Goal: Communication & Community: Answer question/provide support

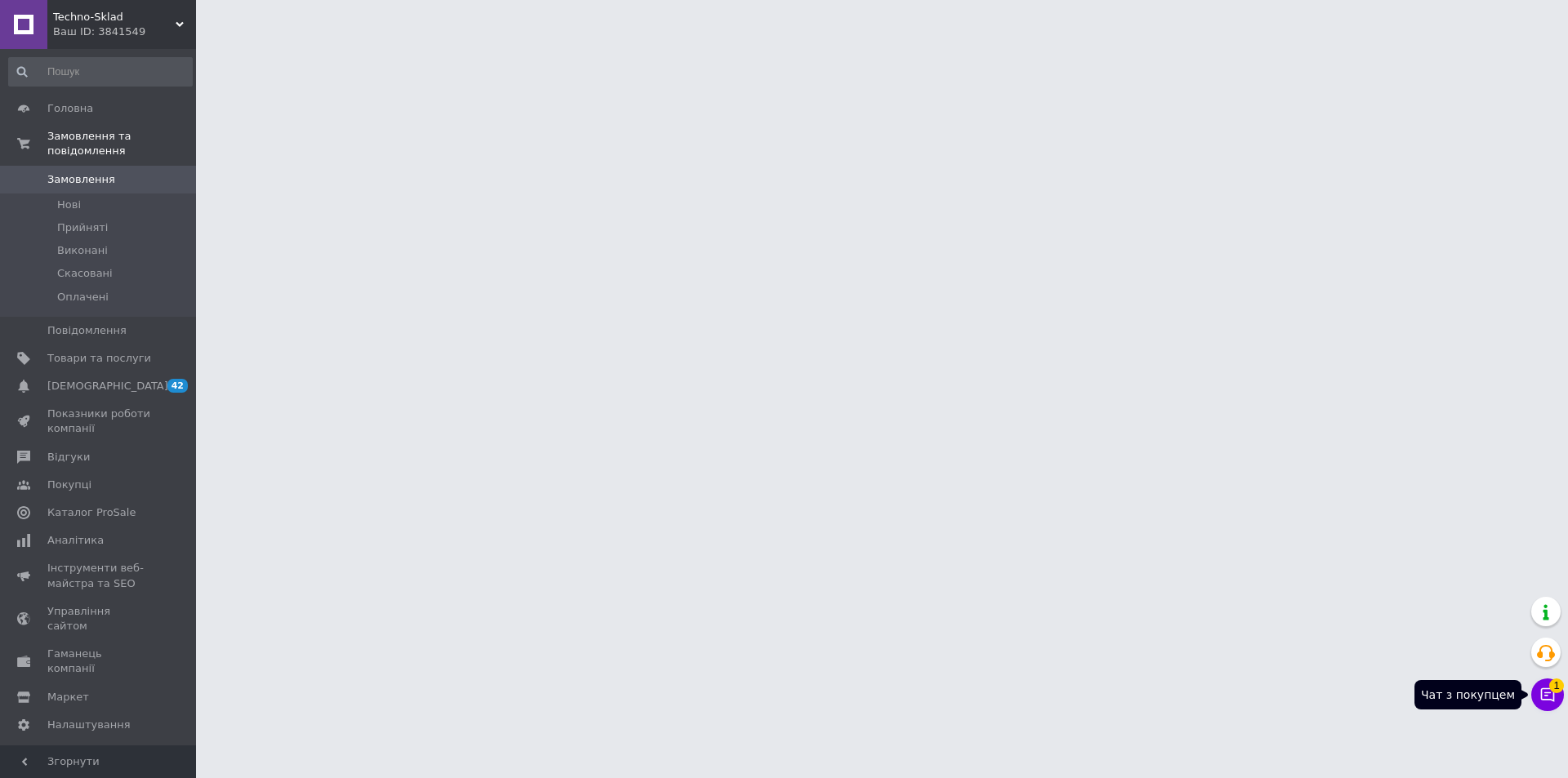
click at [1547, 698] on icon at bounding box center [1548, 694] width 16 height 16
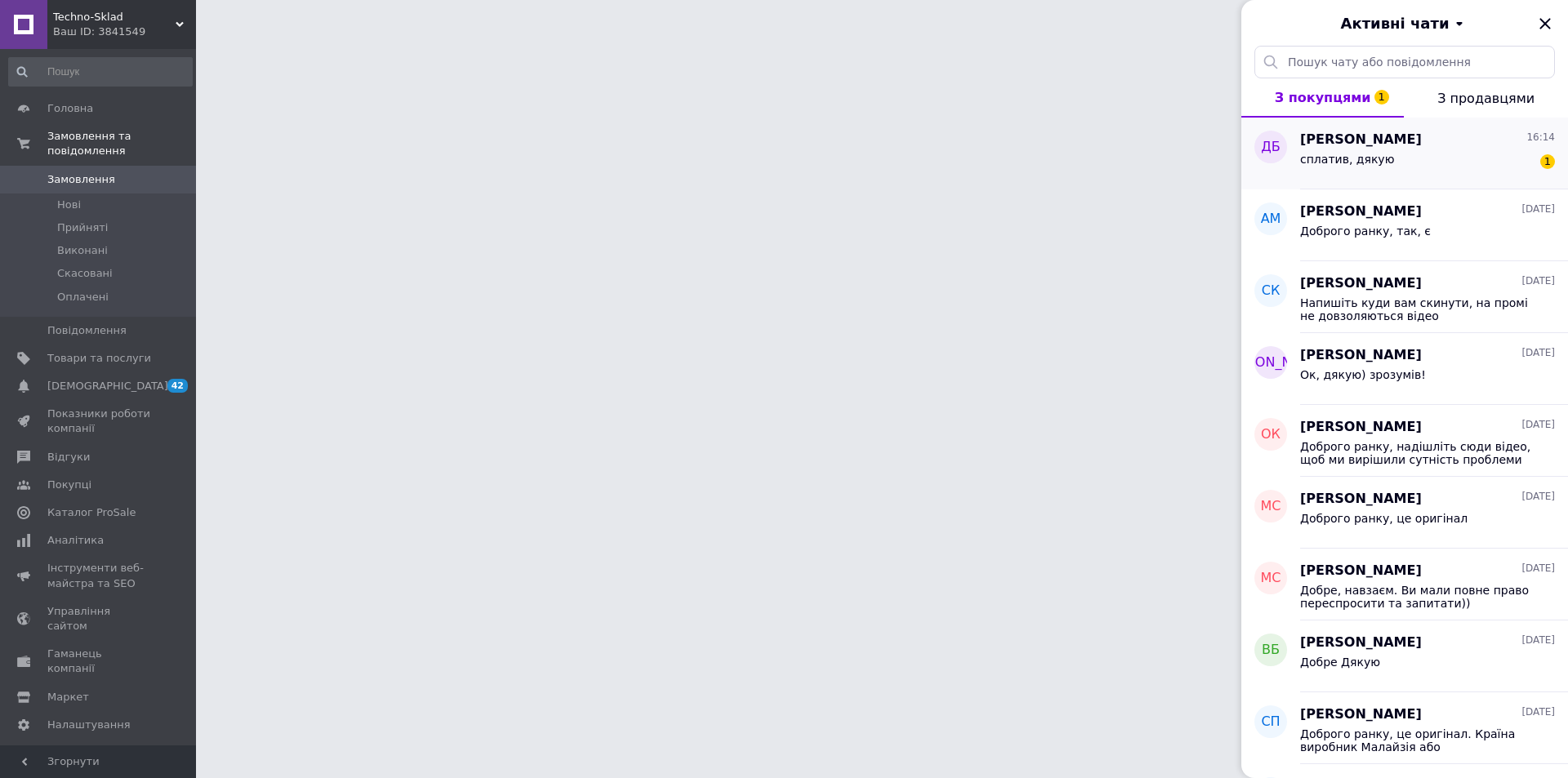
click at [1368, 155] on span "сплатив, дякую" at bounding box center [1347, 159] width 94 height 13
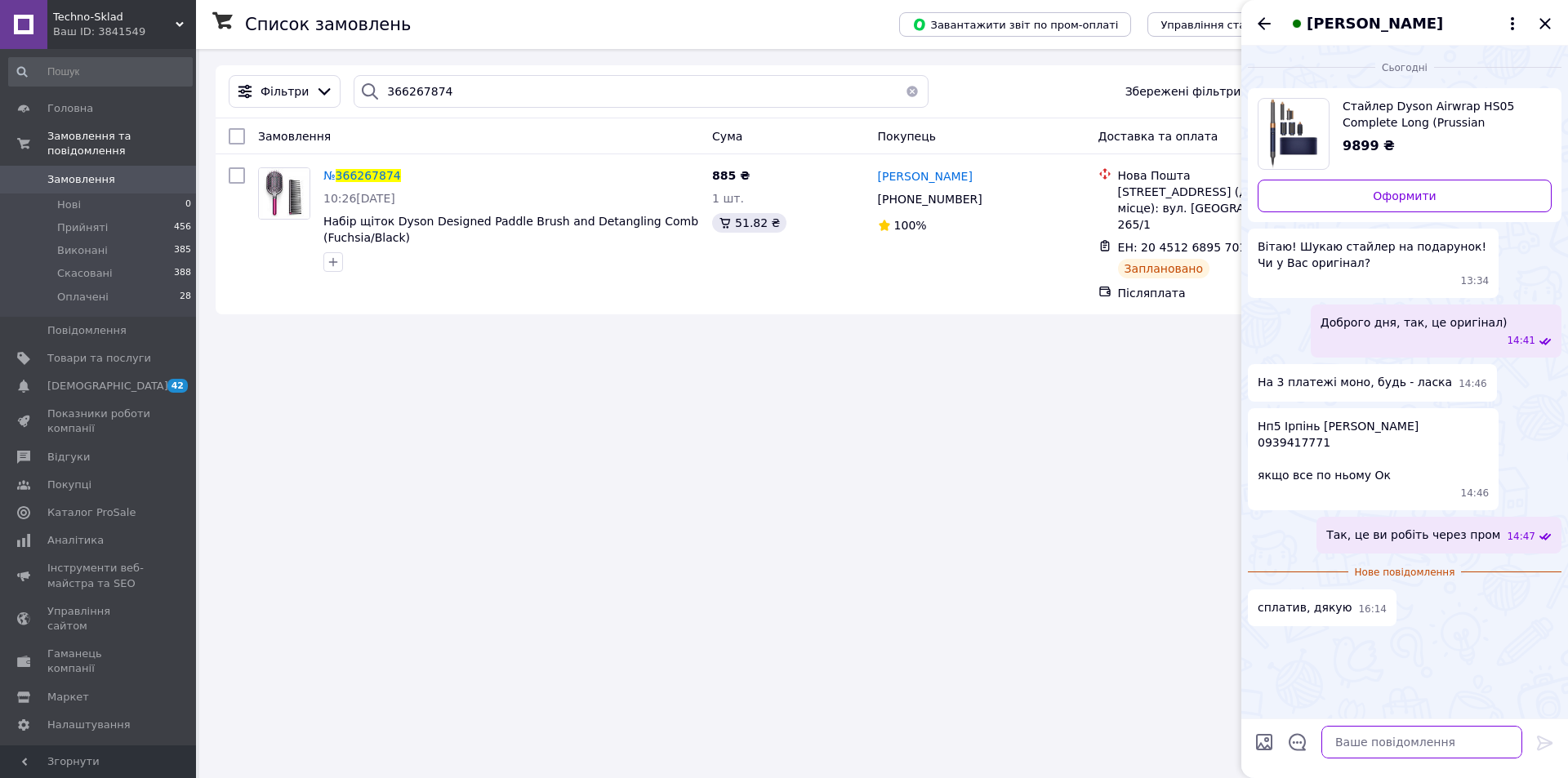
click at [1375, 729] on textarea at bounding box center [1422, 742] width 201 height 32
type textarea "Д"
type textarea "Добре, тоді сьогодні відправимо)"
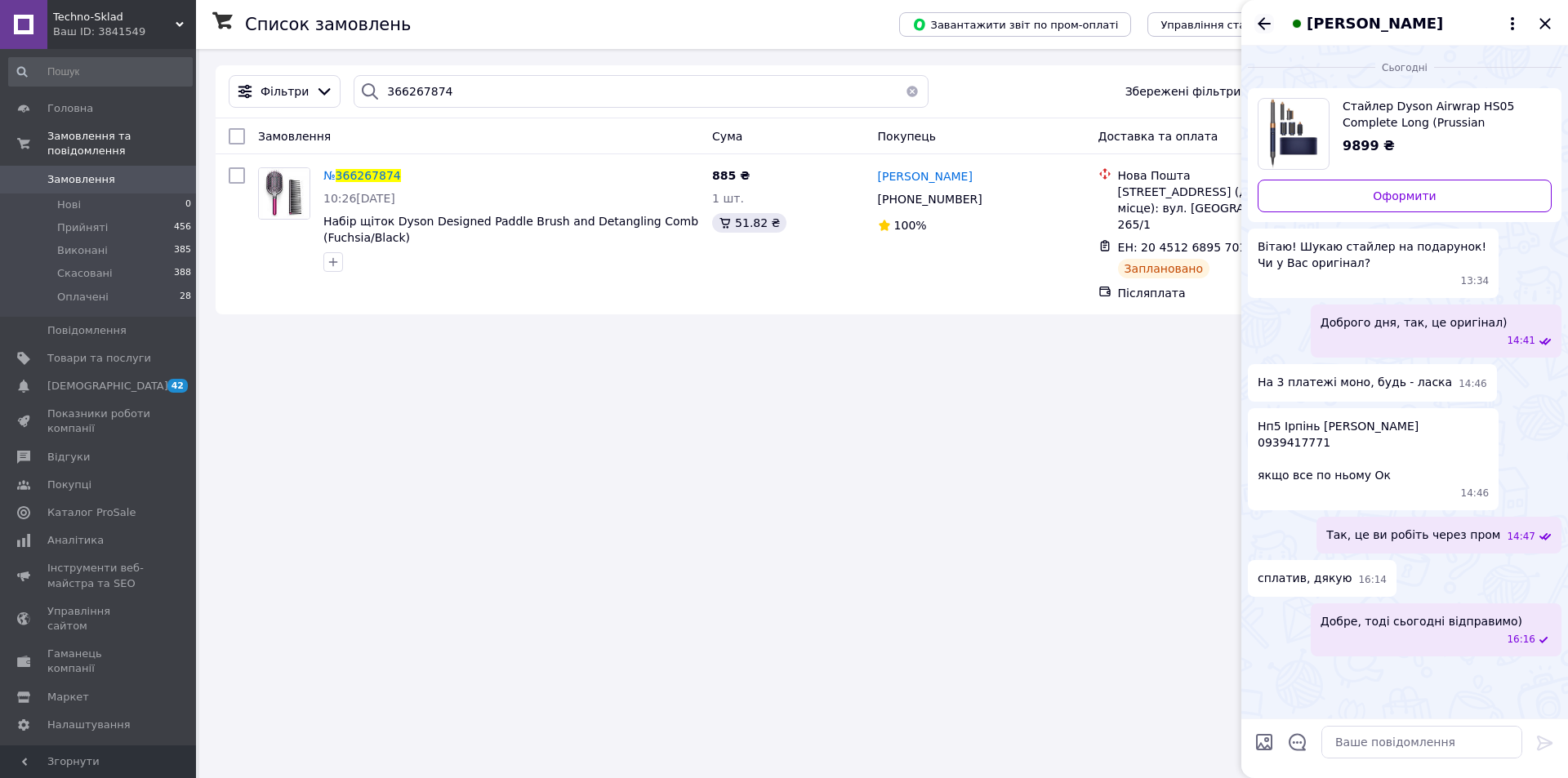
click at [1267, 20] on icon "Назад" at bounding box center [1264, 23] width 20 height 20
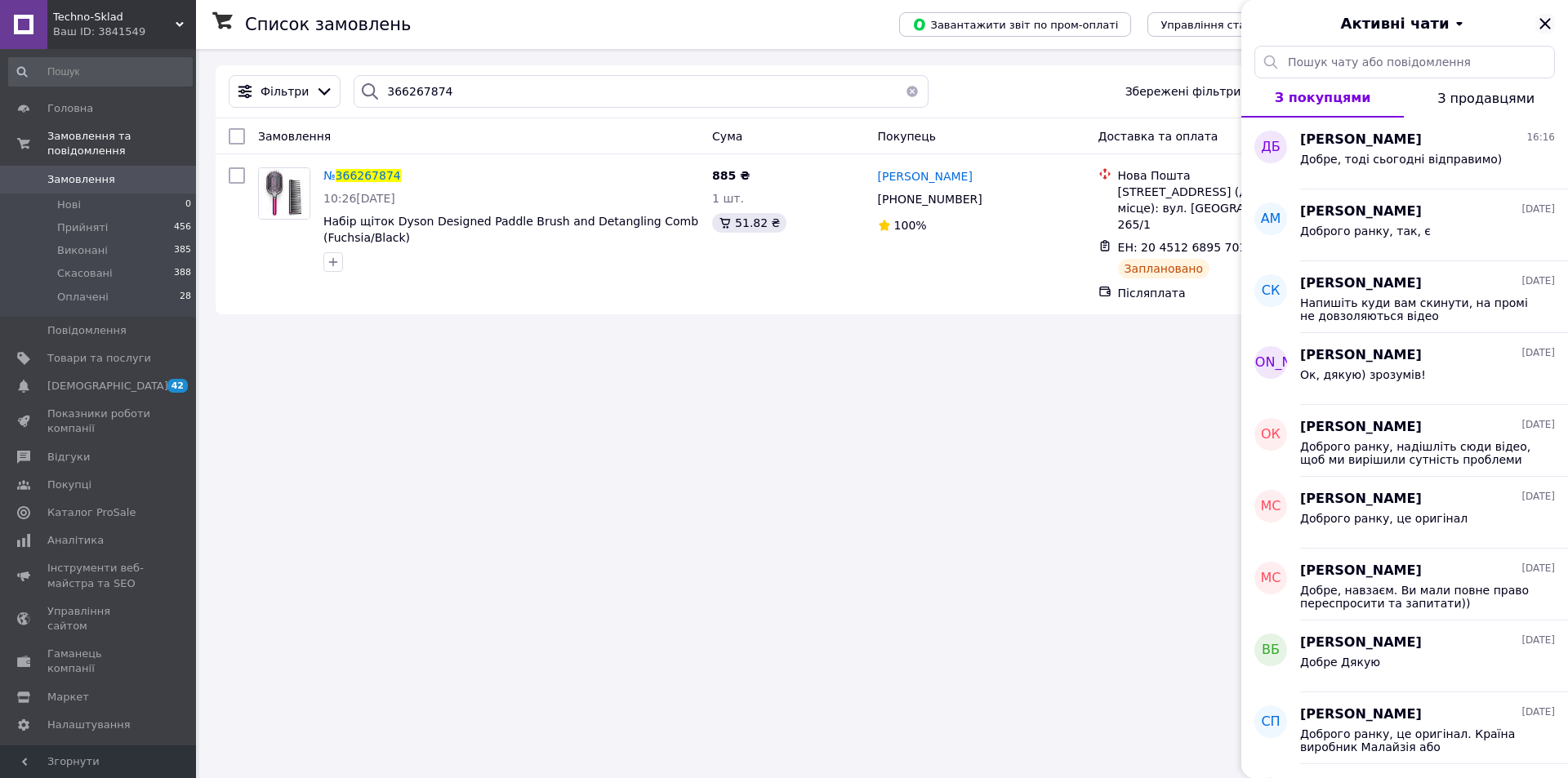
click at [1538, 26] on icon "Закрити" at bounding box center [1545, 23] width 20 height 20
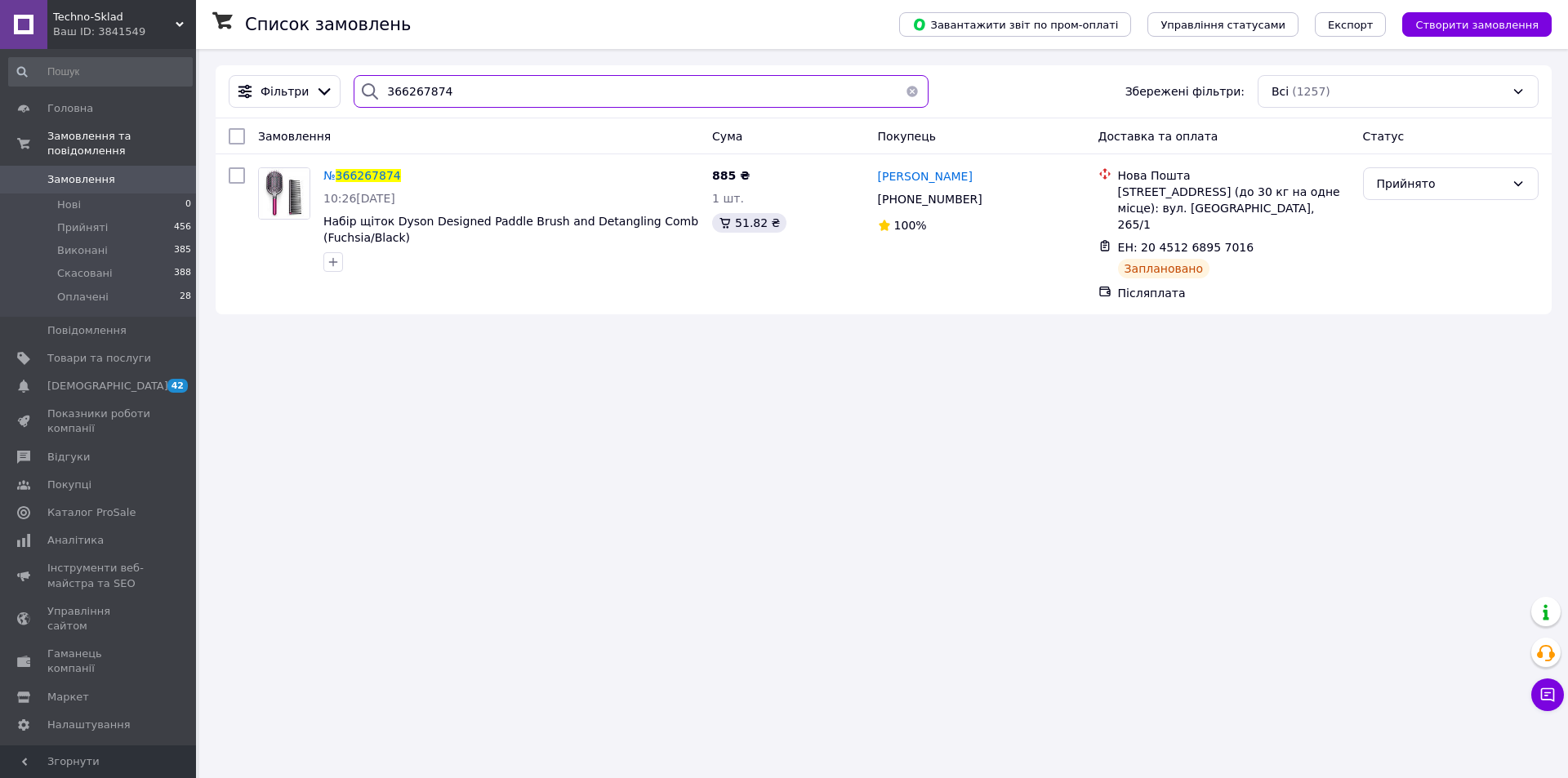
click at [446, 87] on input "366267874" at bounding box center [642, 91] width 575 height 32
paste input "323312"
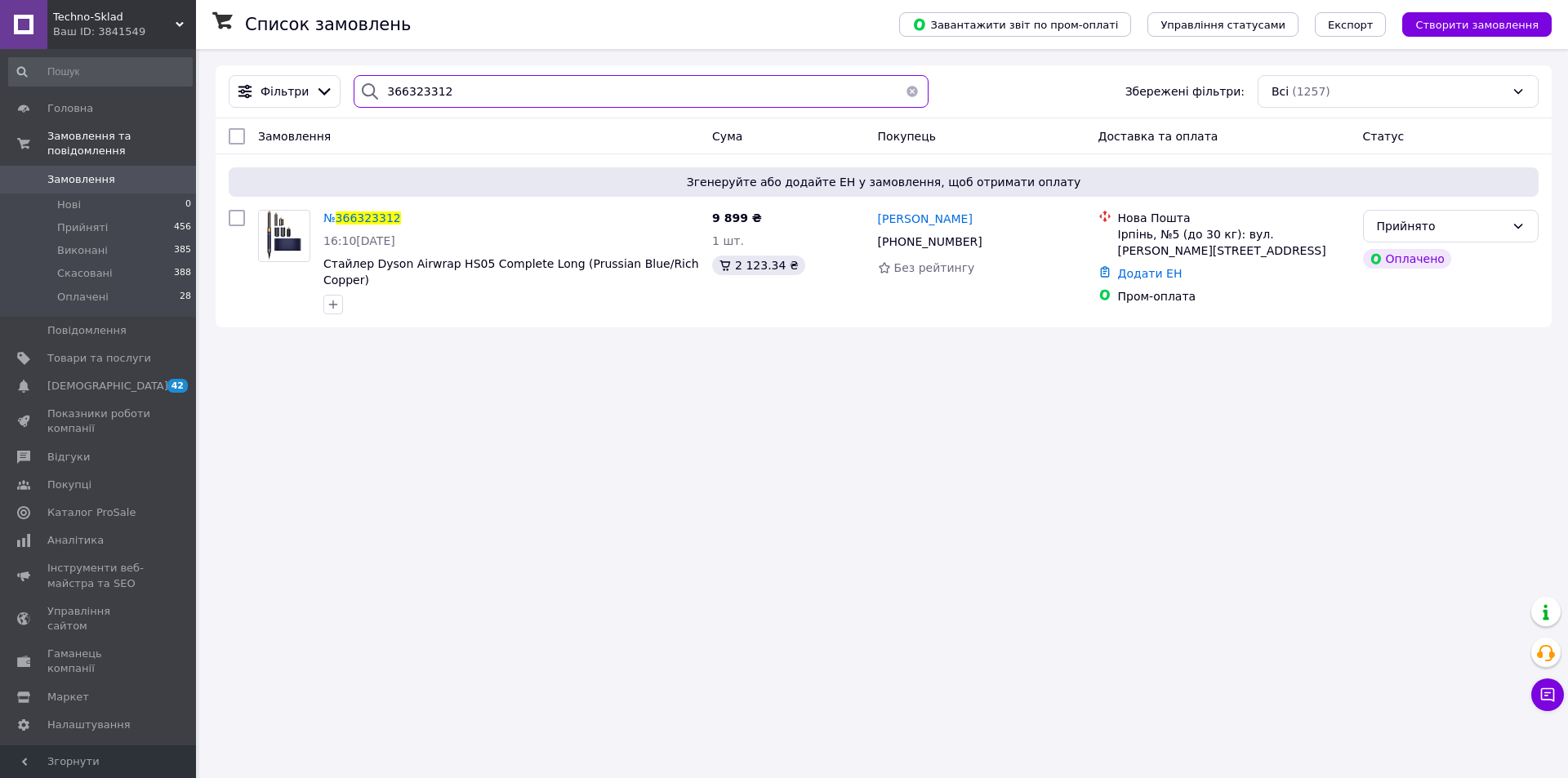
type input "366323312"
click at [1158, 274] on link "Додати ЕН" at bounding box center [1151, 273] width 65 height 13
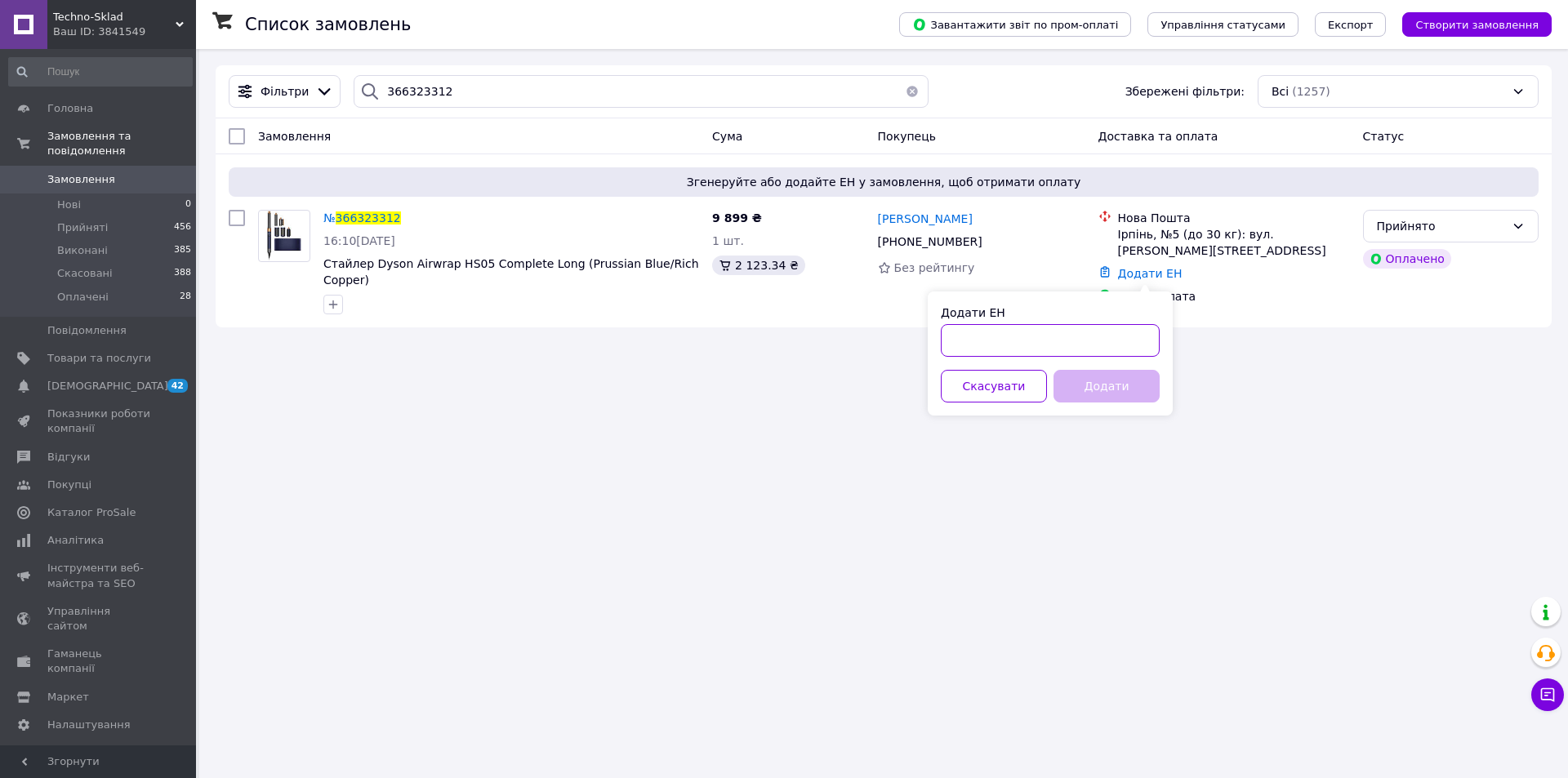
click at [1074, 340] on input "Додати ЕН" at bounding box center [1050, 340] width 219 height 32
paste input "20451269160410"
type input "20451269160410"
click at [1124, 391] on button "Додати" at bounding box center [1106, 386] width 106 height 32
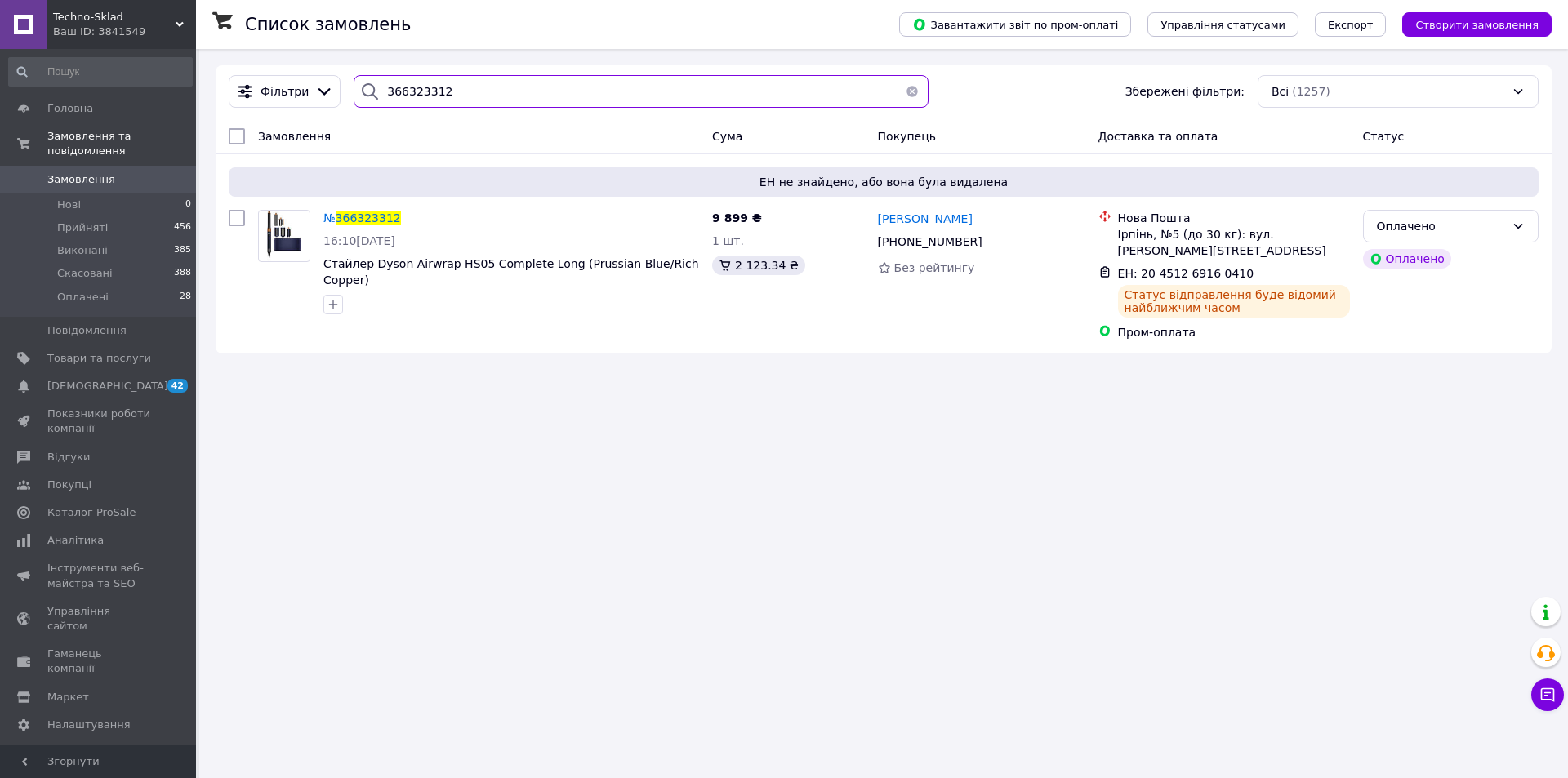
click at [515, 85] on input "366323312" at bounding box center [642, 91] width 575 height 32
click at [515, 86] on input "366323312" at bounding box center [642, 91] width 575 height 32
paste input "366323062"
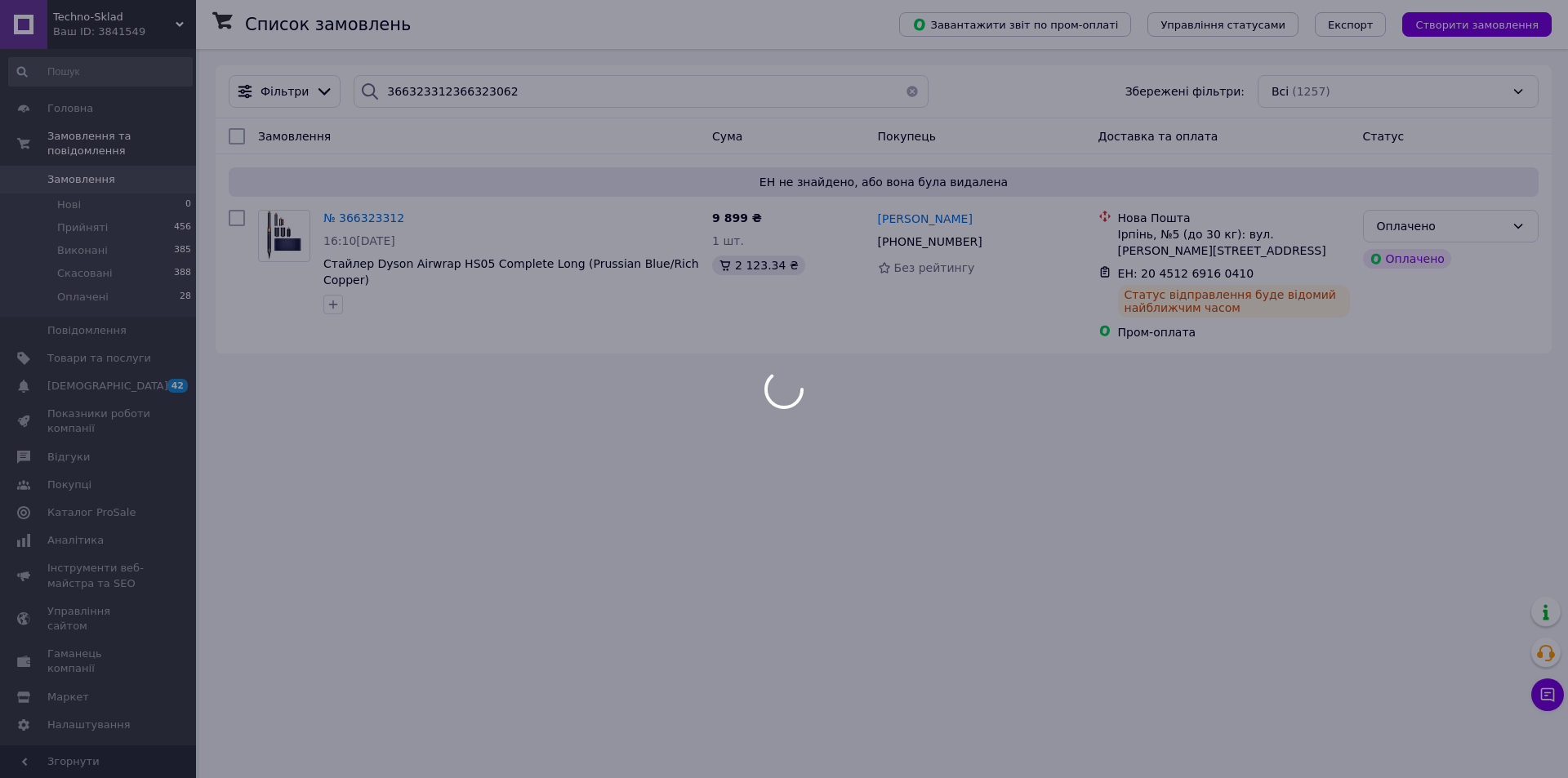
click at [512, 89] on body "Techno-Sklad Ваш ID: 3841549 Сайт Techno-Sklad Кабінет покупця Перевірити стан …" at bounding box center [784, 389] width 1568 height 778
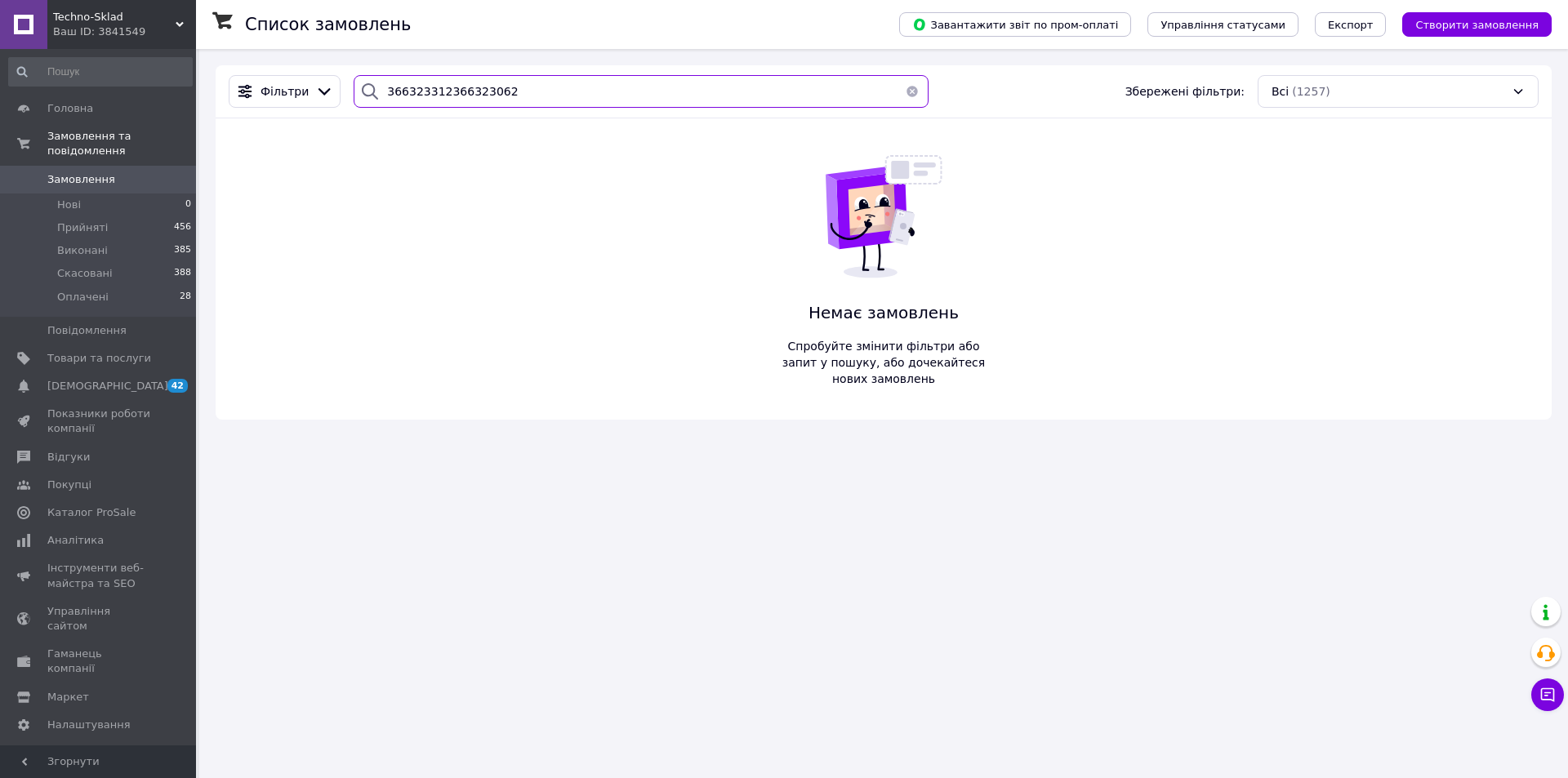
click at [512, 89] on input "366323312366323062" at bounding box center [642, 91] width 575 height 32
paste input "search"
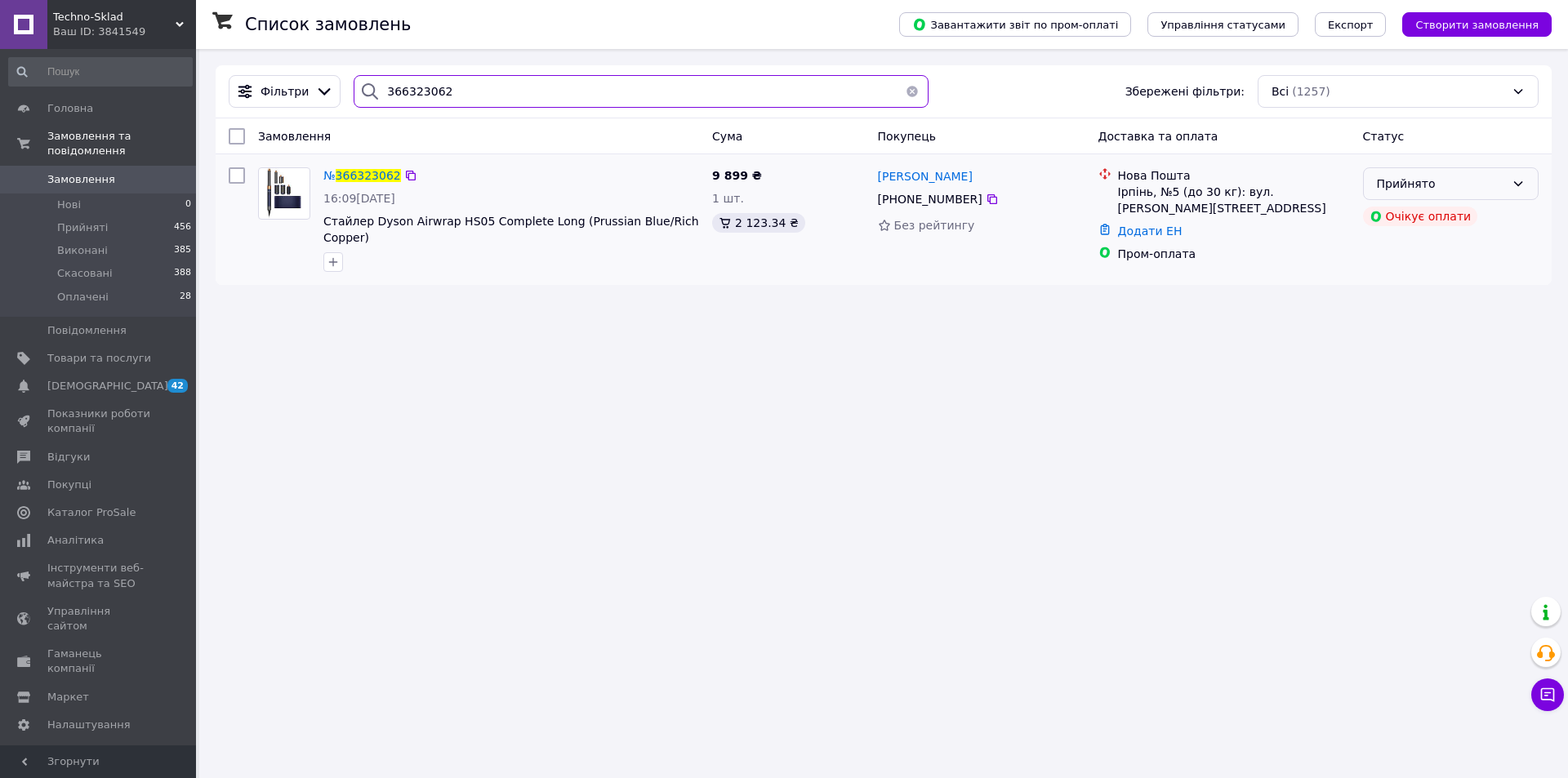
type input "366323062"
click at [1475, 189] on div "Прийнято" at bounding box center [1441, 183] width 128 height 18
click at [1414, 242] on li "Скасовано" at bounding box center [1451, 249] width 174 height 29
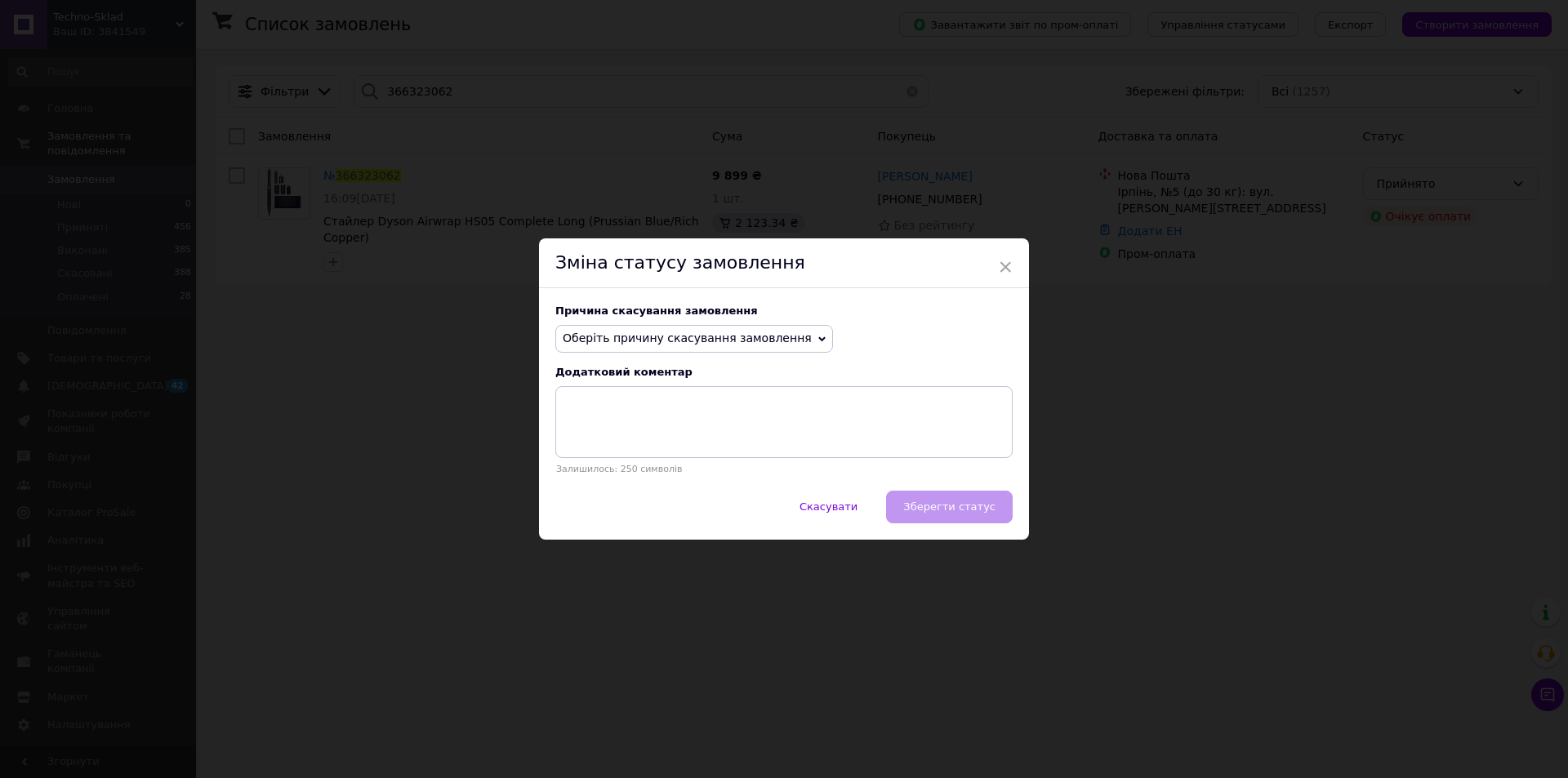
click at [665, 334] on span "Оберіть причину скасування замовлення" at bounding box center [688, 338] width 249 height 13
click at [631, 465] on li "Замовлення-дублікат" at bounding box center [694, 462] width 276 height 23
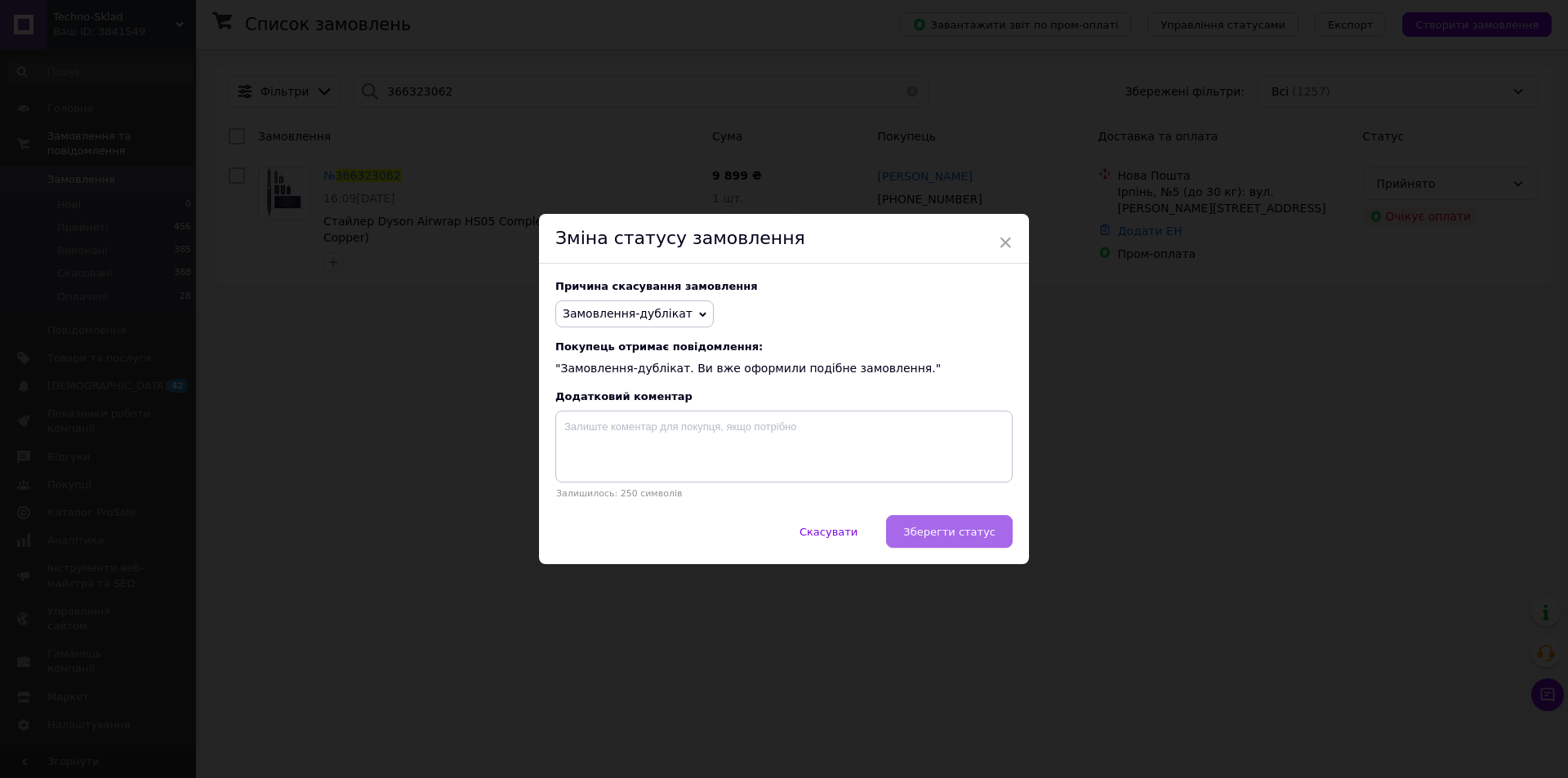
click at [938, 527] on span "Зберегти статус" at bounding box center [950, 532] width 92 height 12
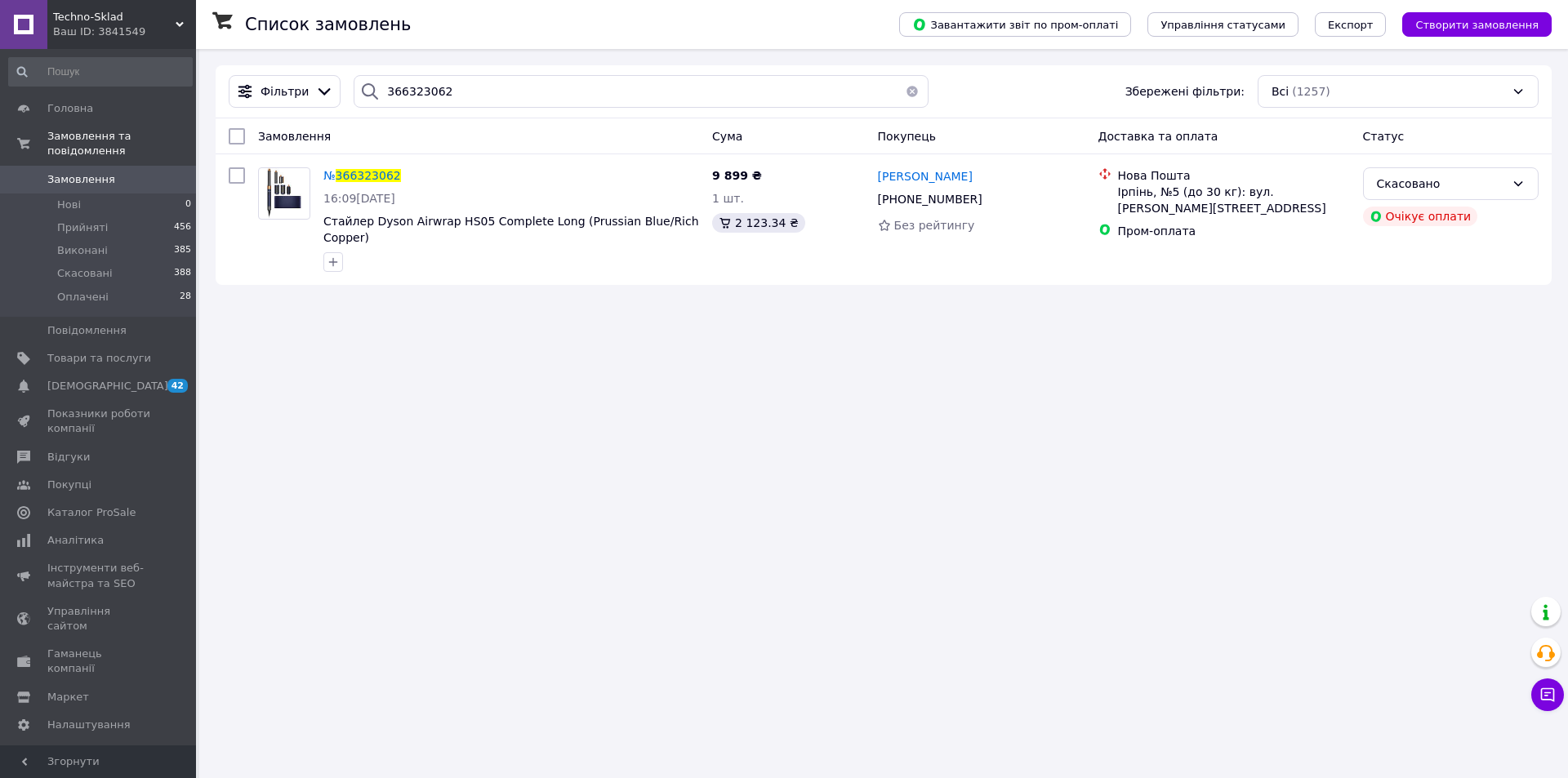
click at [1545, 690] on icon at bounding box center [1548, 694] width 16 height 16
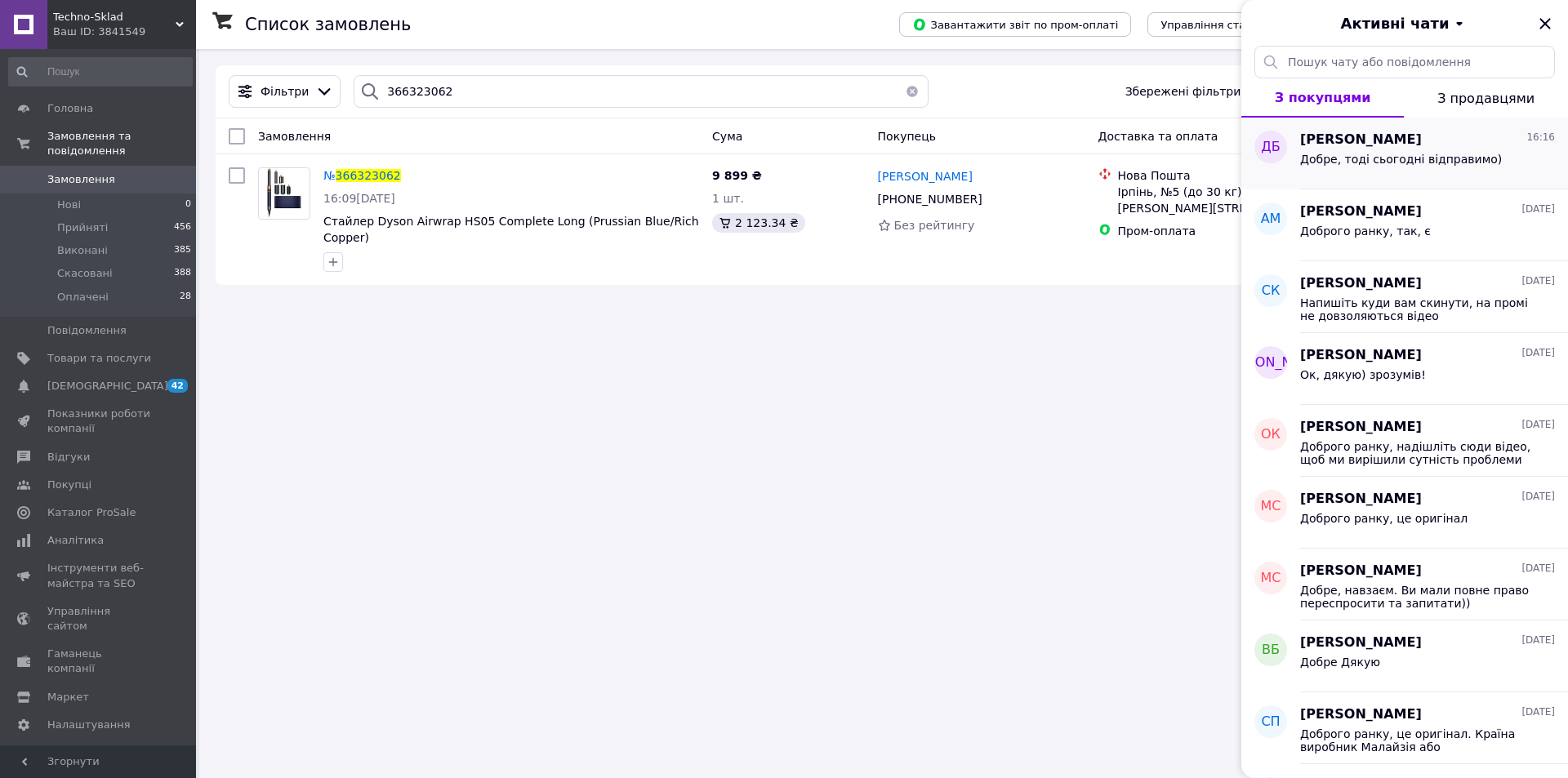
click at [1382, 156] on span "Добре, тоді сьогодні відправимо)" at bounding box center [1401, 159] width 202 height 13
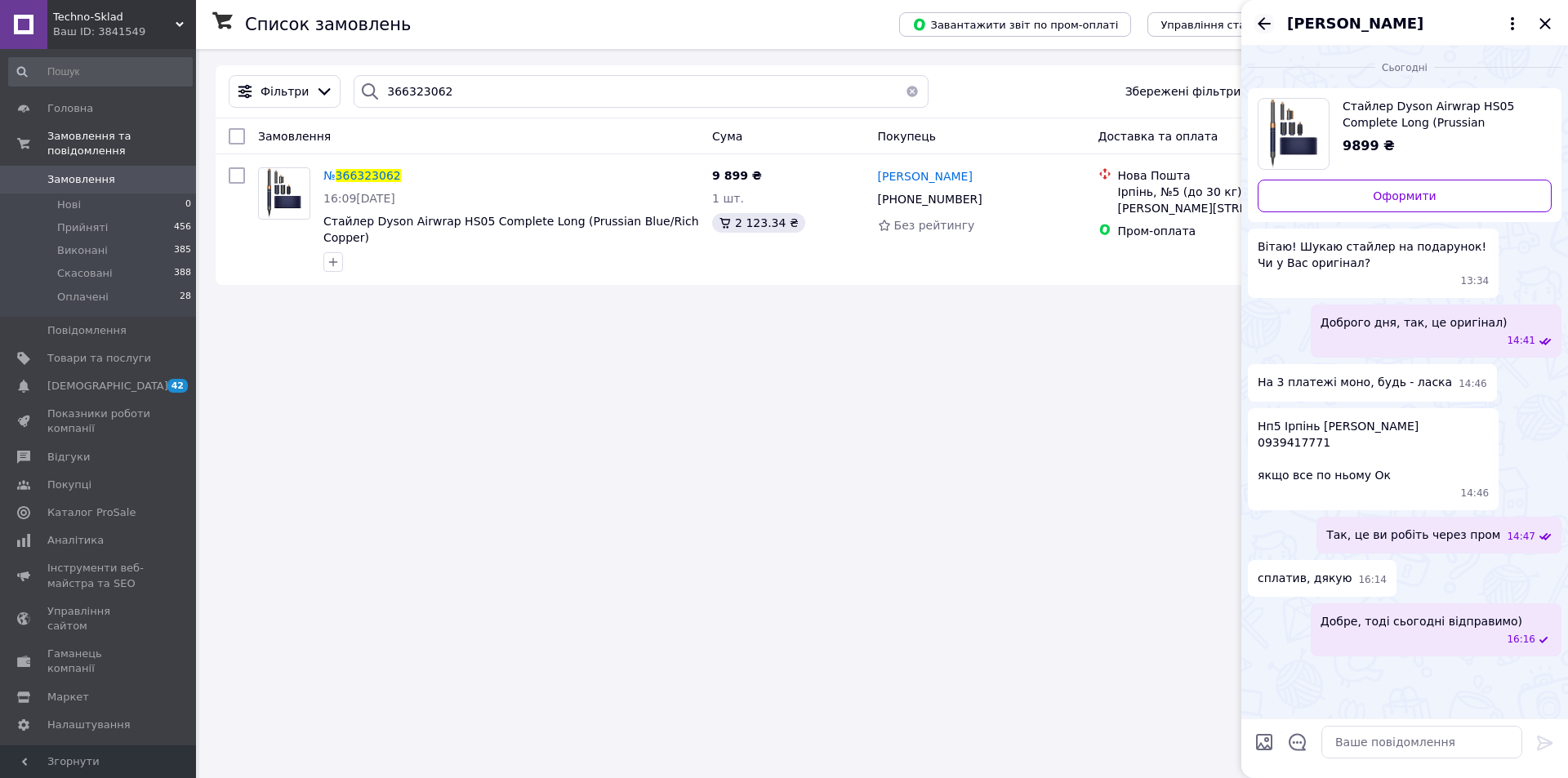
drag, startPoint x: 1259, startPoint y: 20, endPoint x: 1314, endPoint y: 36, distance: 57.3
click at [1259, 20] on icon "Назад" at bounding box center [1264, 23] width 20 height 20
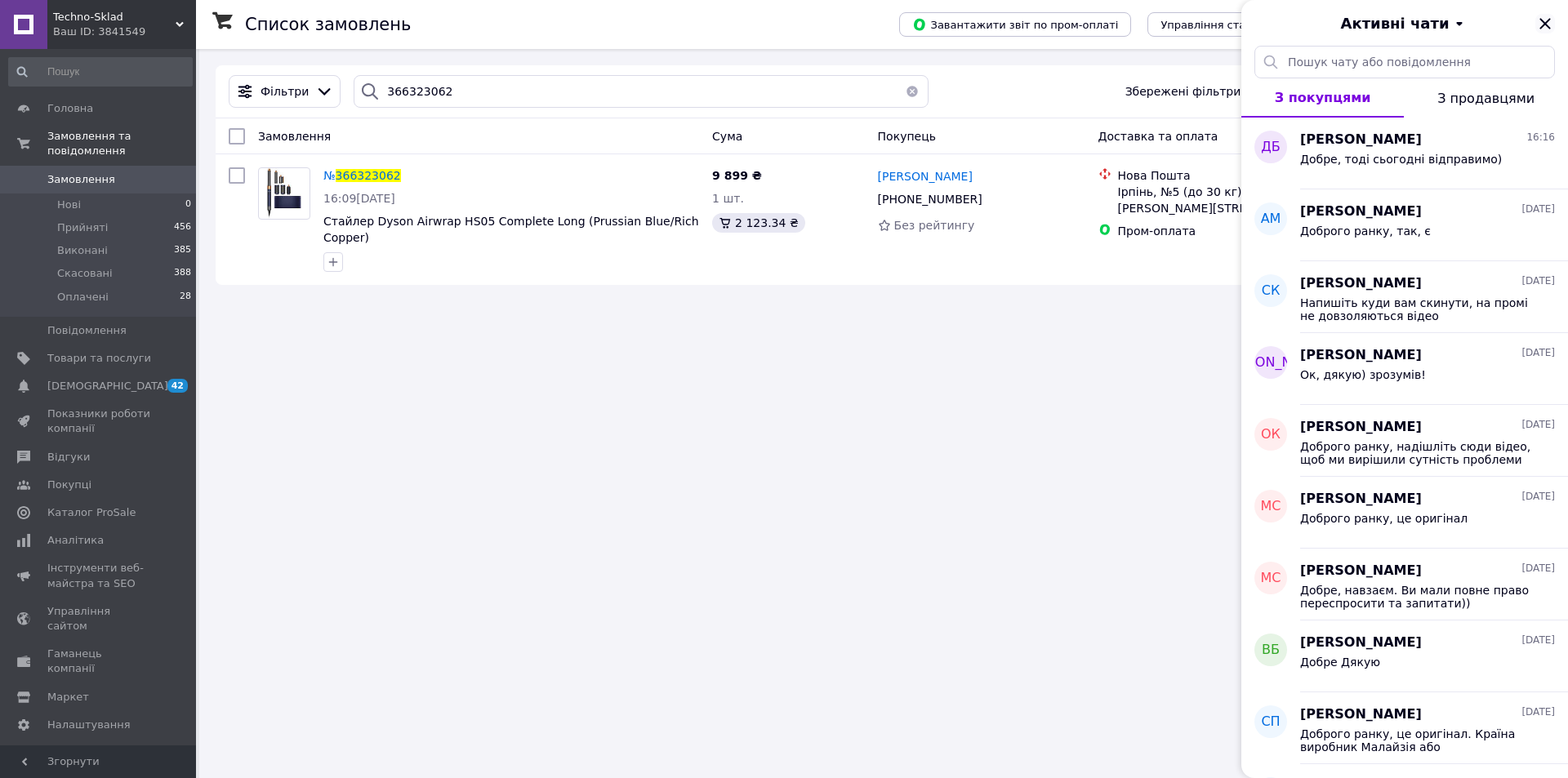
click at [1542, 16] on icon "Закрити" at bounding box center [1545, 23] width 20 height 20
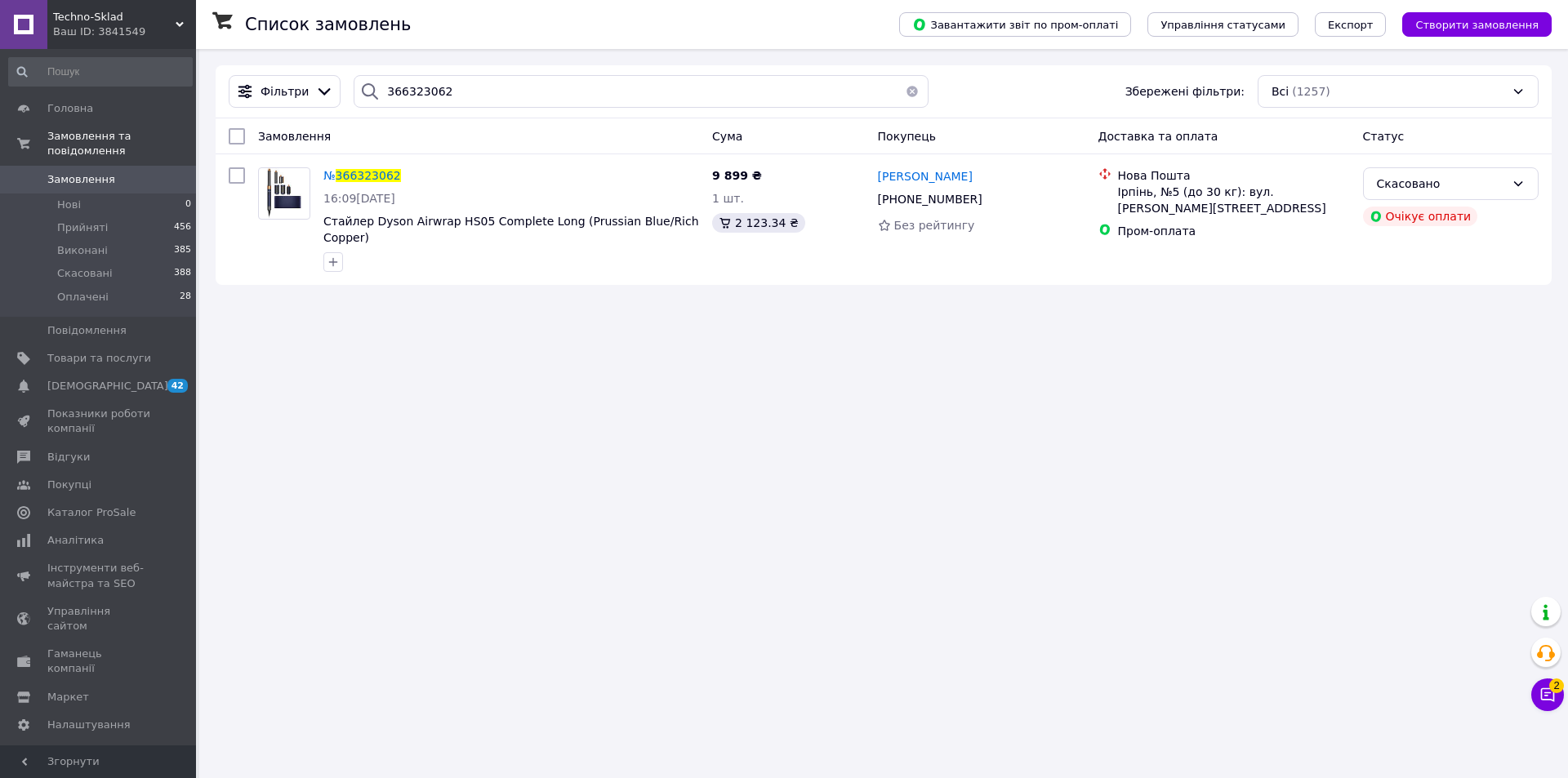
click at [1542, 690] on icon at bounding box center [1548, 695] width 14 height 14
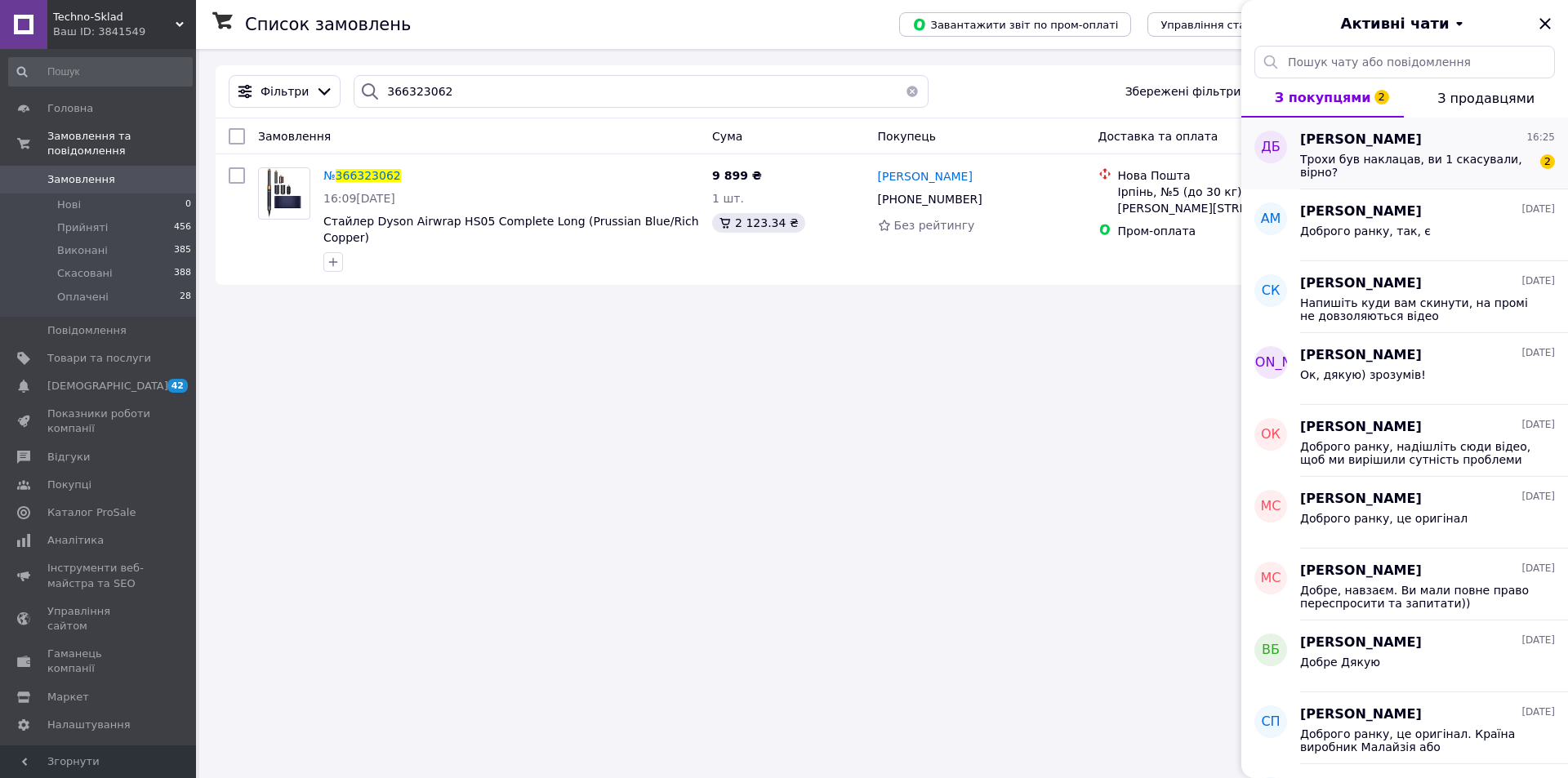
click at [1420, 149] on div "Трохи був наклацав, ви 1 скасували, вірно? 2" at bounding box center [1427, 164] width 255 height 29
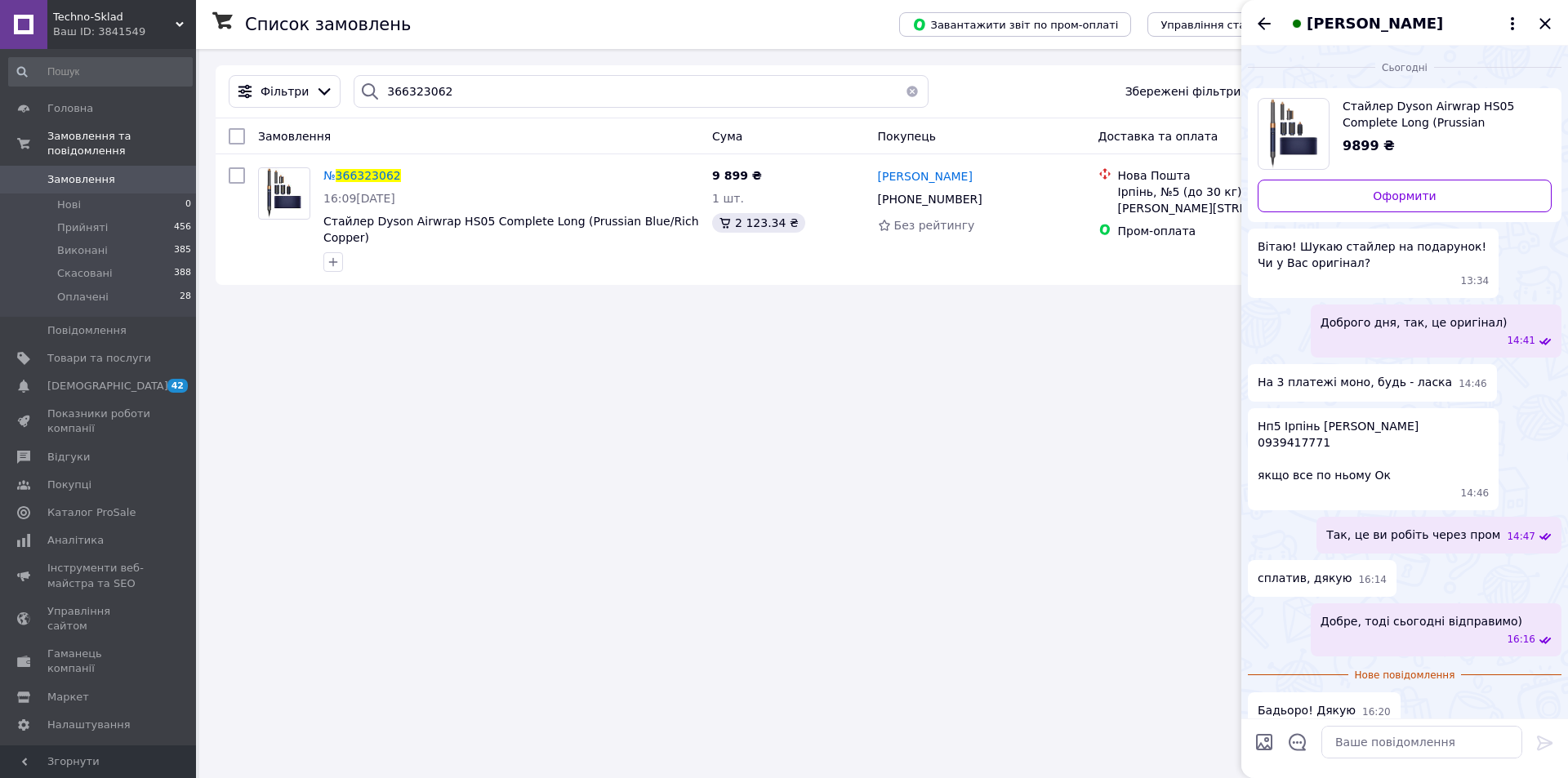
scroll to position [28, 0]
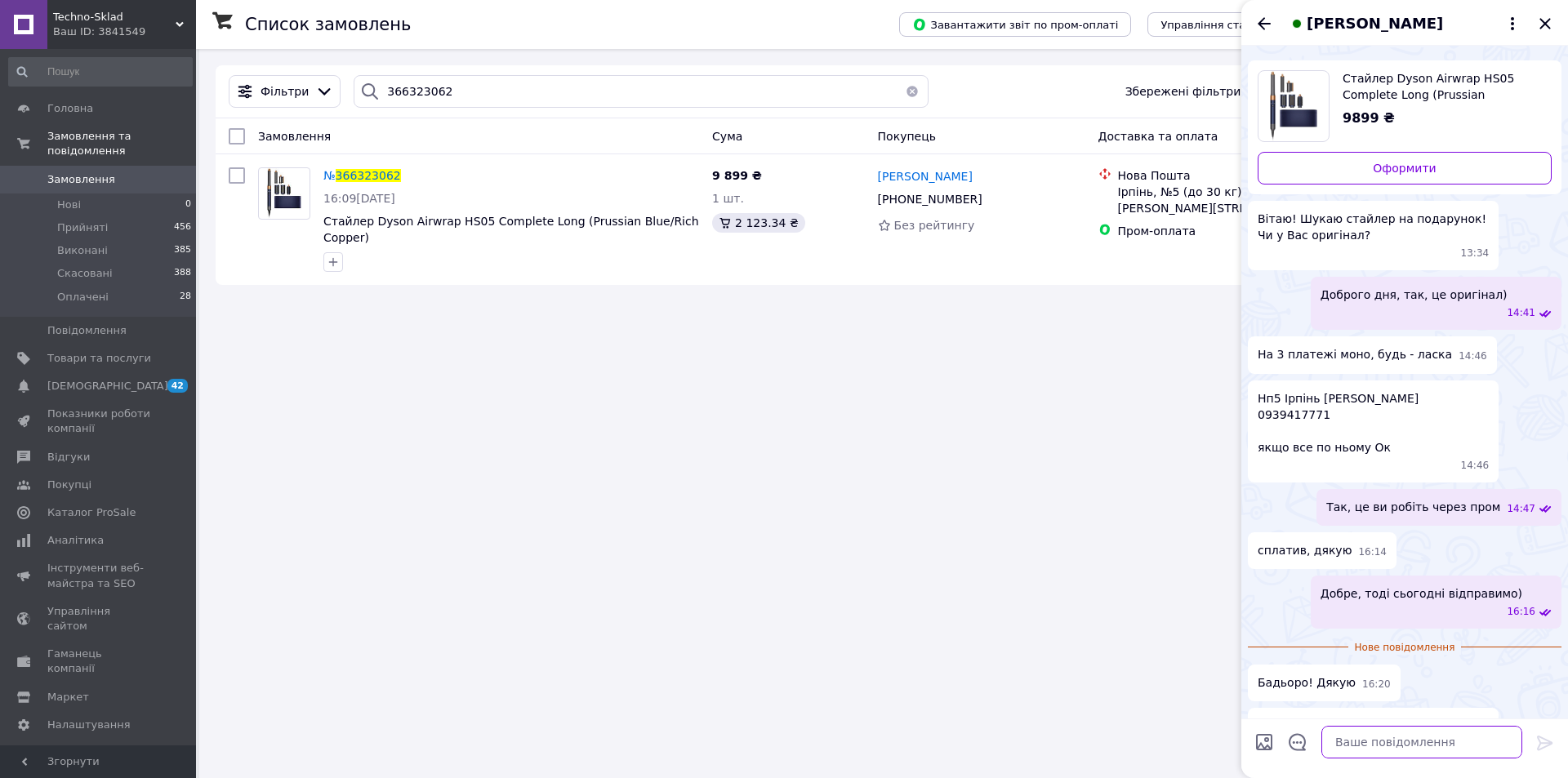
click at [1372, 735] on textarea at bounding box center [1422, 742] width 201 height 32
type textarea "так"
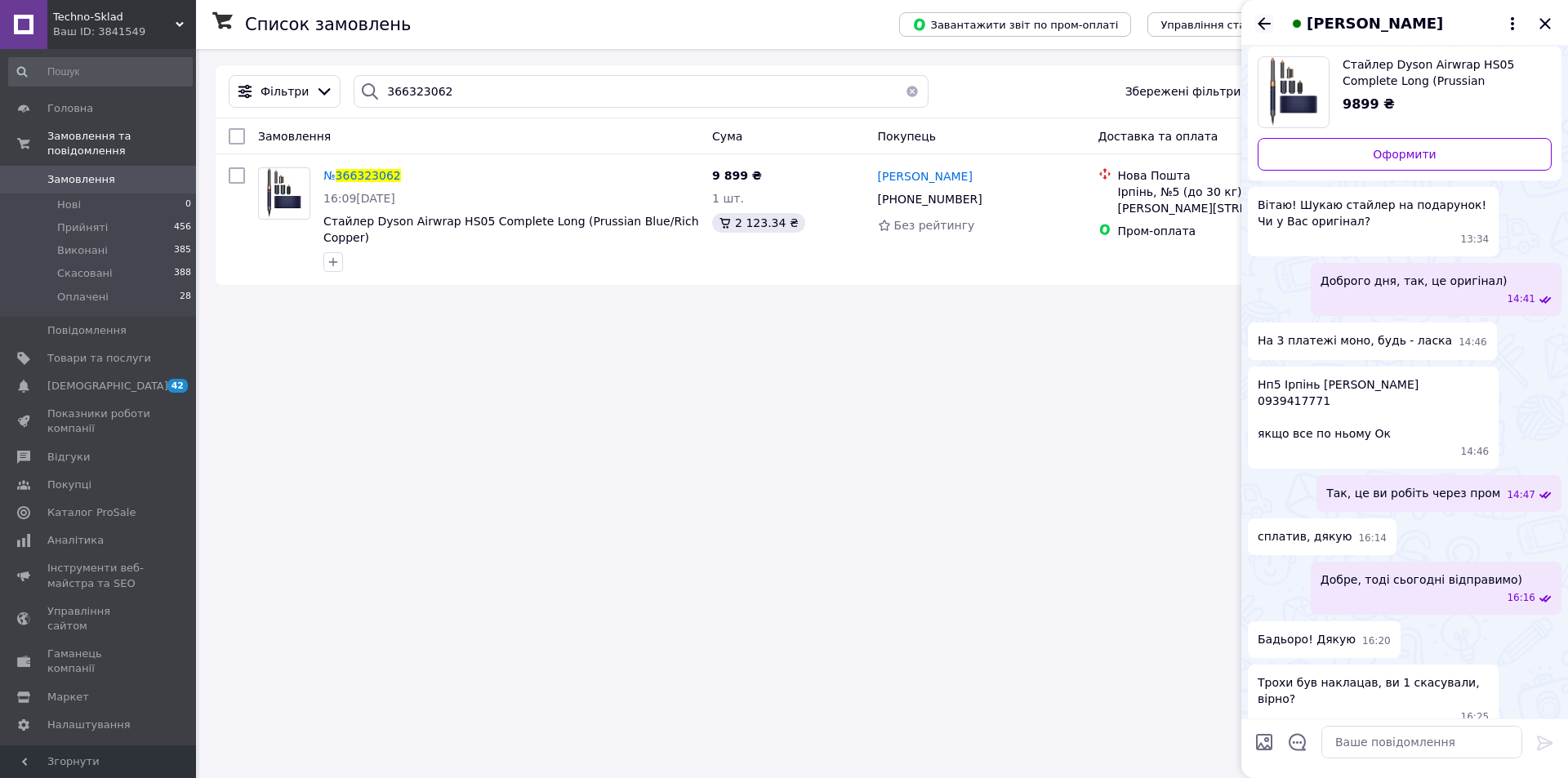
click at [1263, 16] on icon "Назад" at bounding box center [1264, 23] width 20 height 20
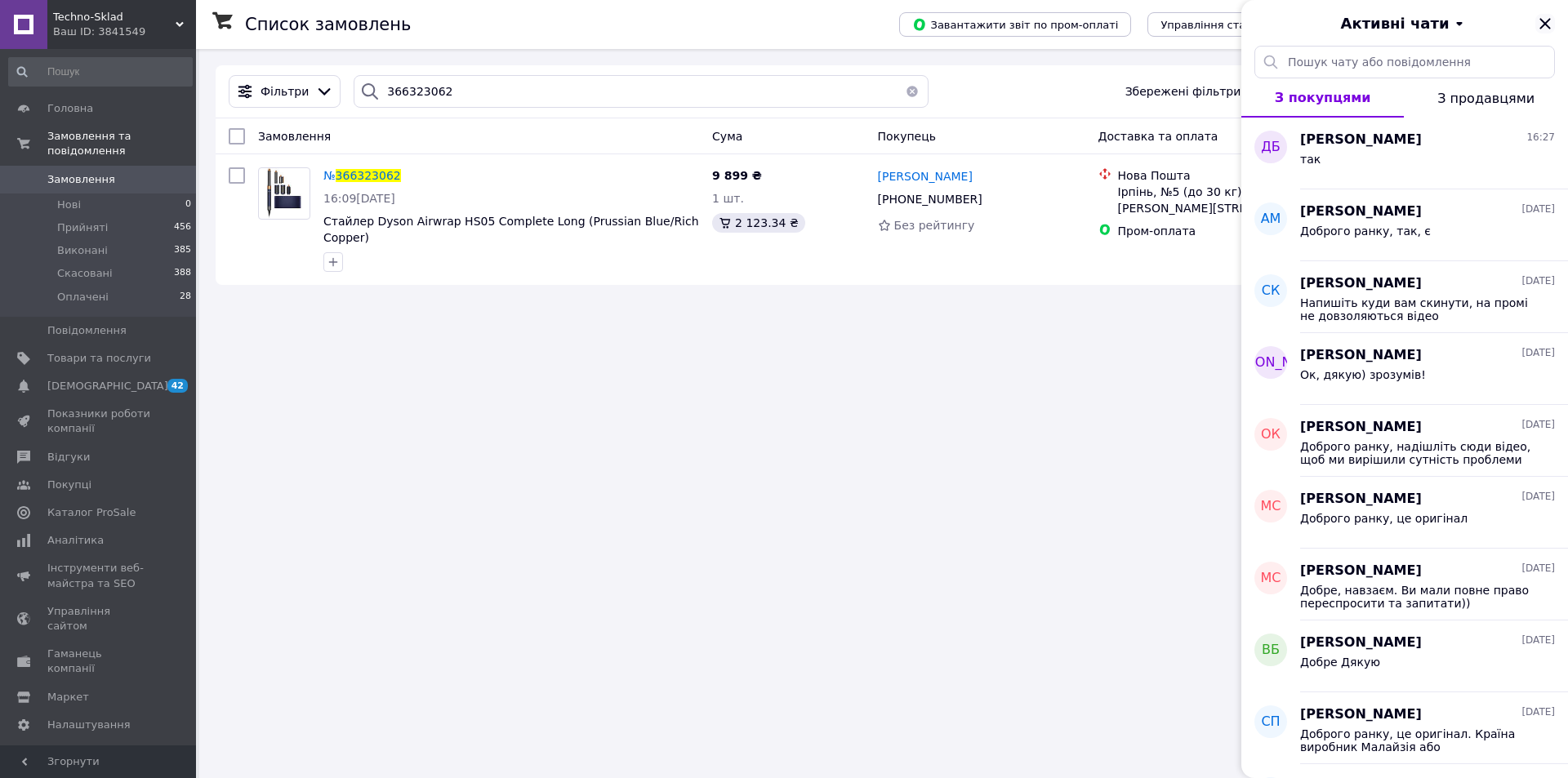
click at [1539, 20] on icon "Закрити" at bounding box center [1545, 23] width 20 height 20
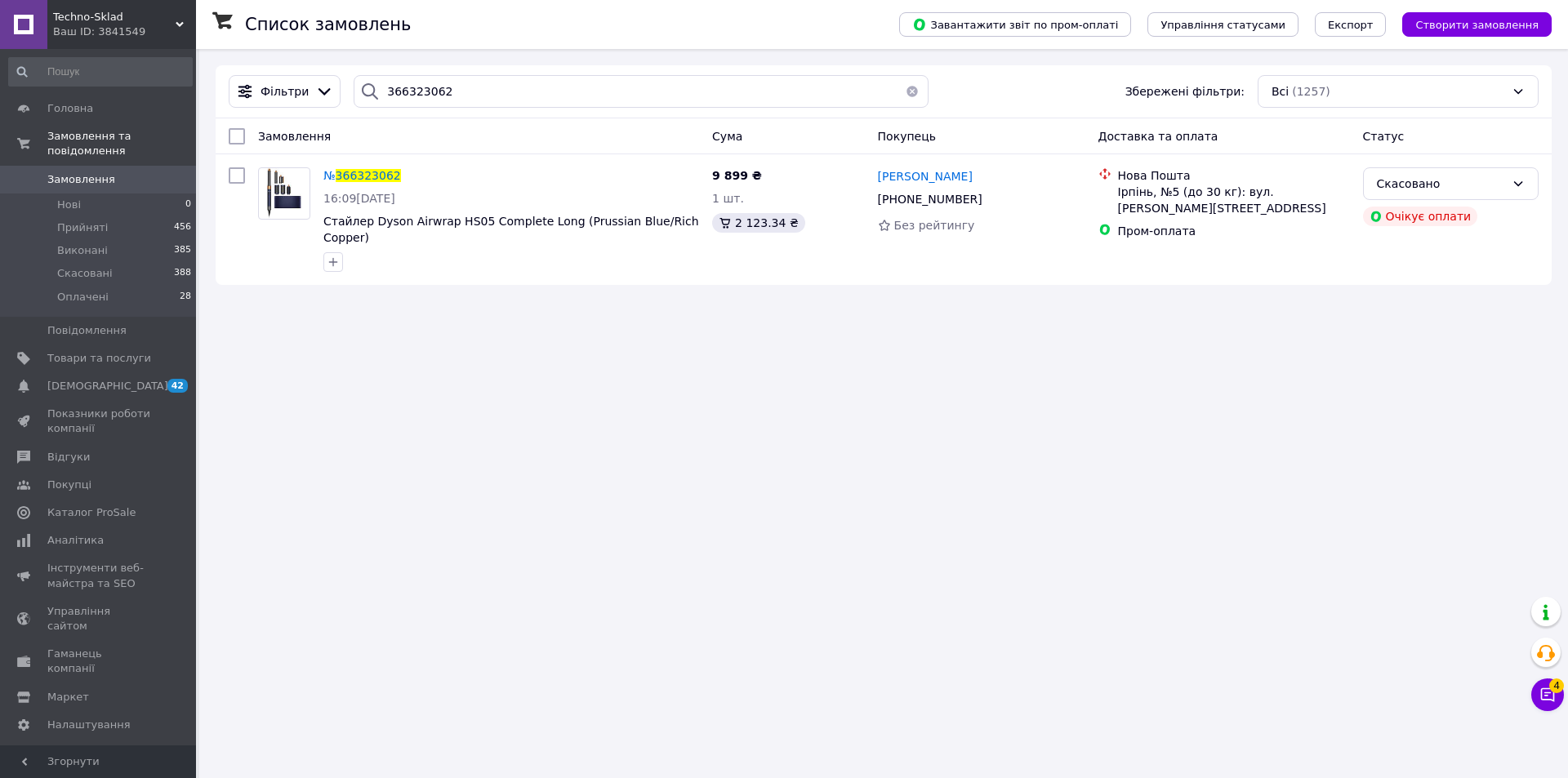
drag, startPoint x: 1553, startPoint y: 690, endPoint x: 1546, endPoint y: 416, distance: 274.1
click at [1553, 689] on button "Чат з покупцем 4" at bounding box center [1548, 695] width 32 height 32
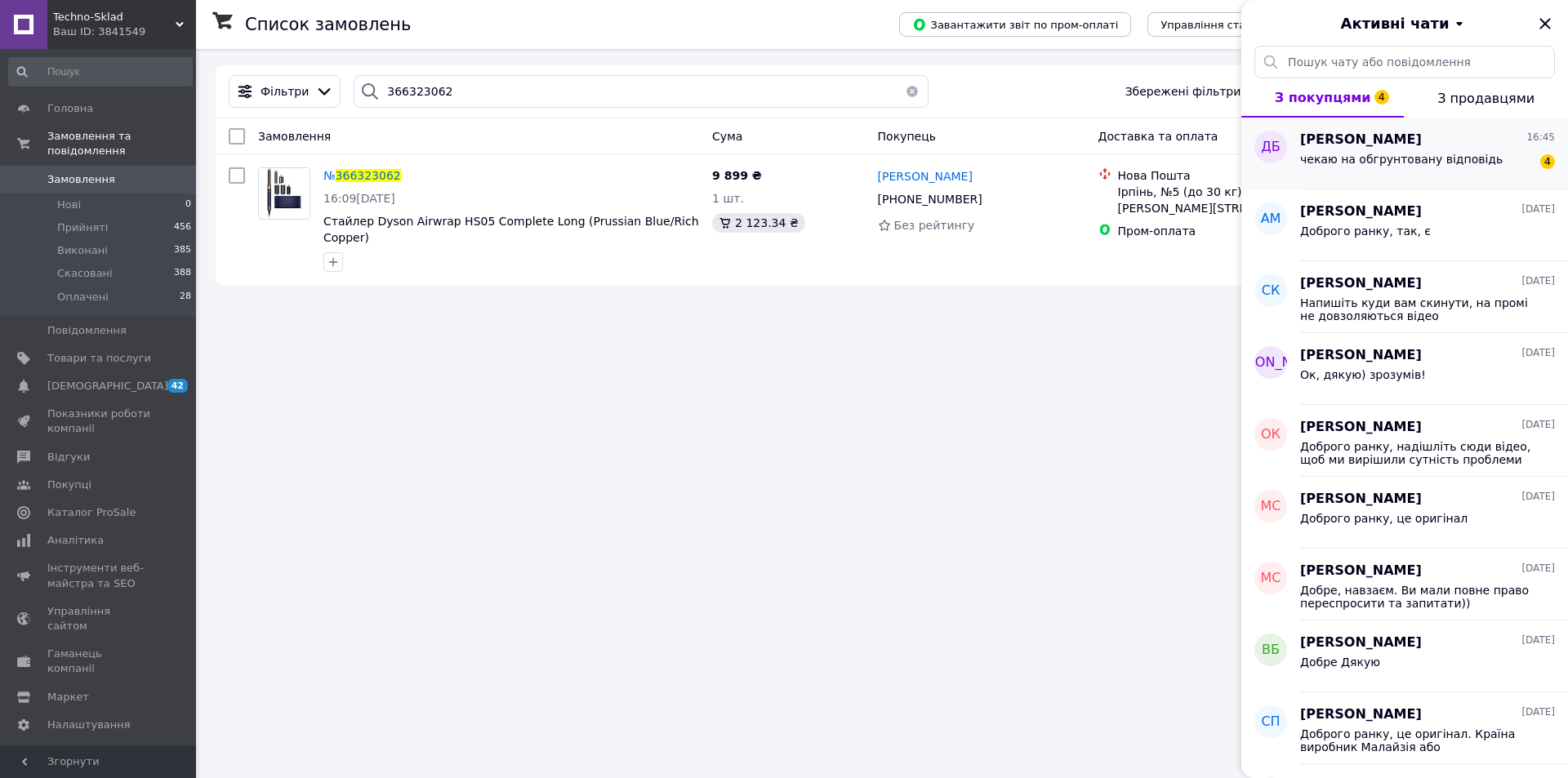
click at [1414, 150] on div "чекаю на обгрунтовану відповідь 4" at bounding box center [1427, 162] width 255 height 26
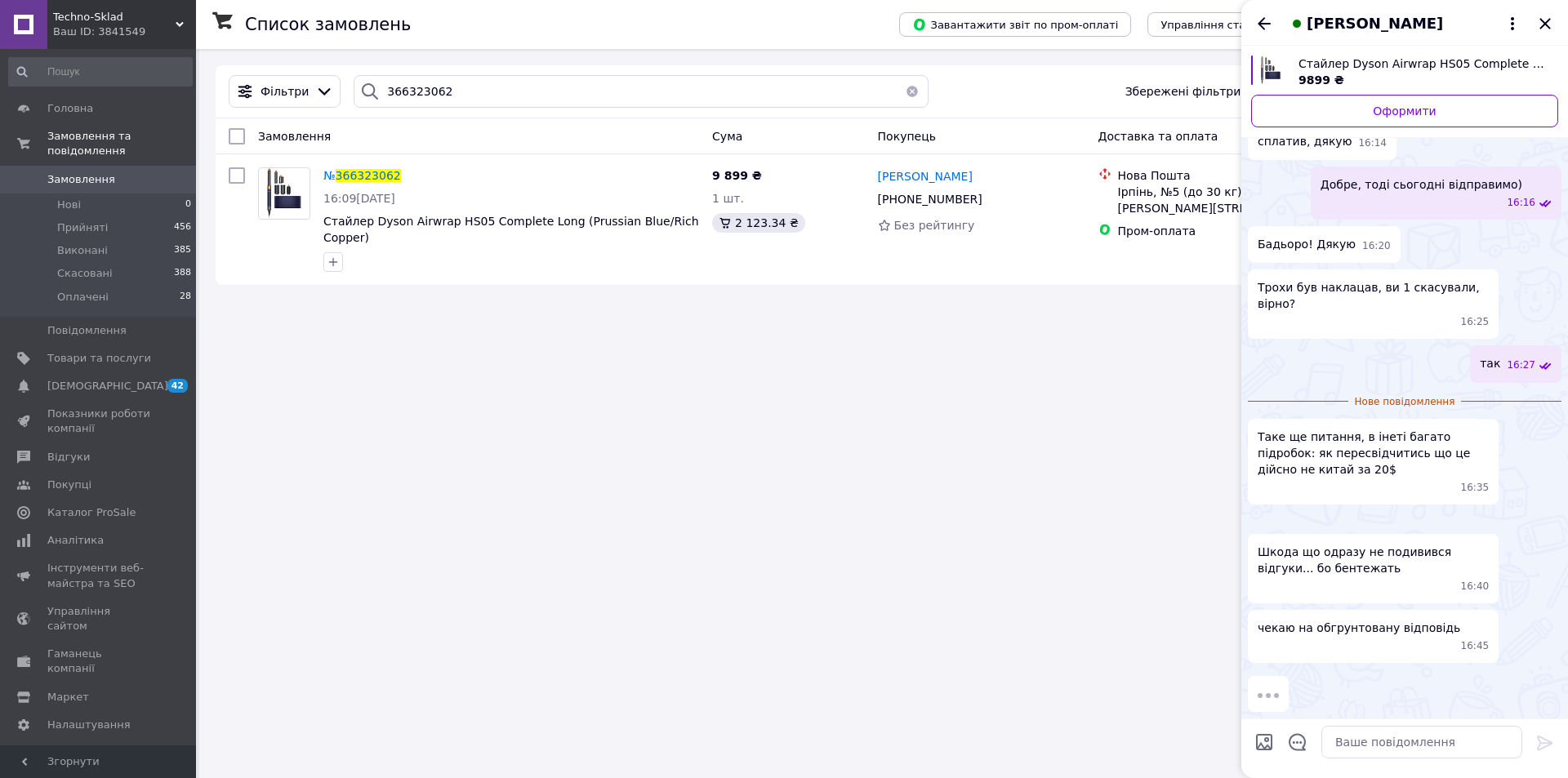
scroll to position [543, 0]
click at [1361, 740] on textarea at bounding box center [1422, 742] width 201 height 32
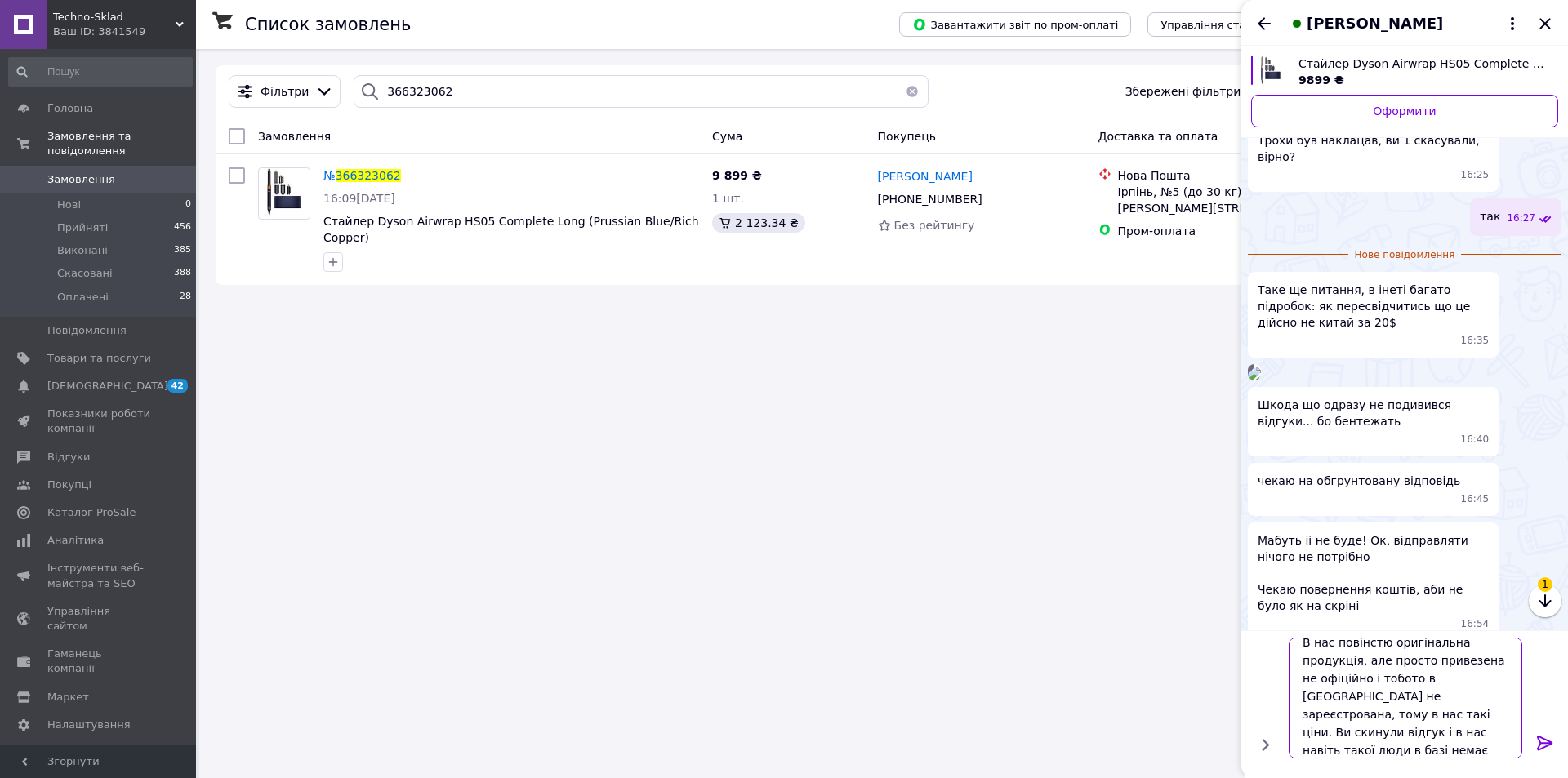
scroll to position [2, 0]
click at [1322, 687] on textarea "В нас повінстю оригінальна продукція, але просто привезена не офіційно і тобото…" at bounding box center [1406, 699] width 234 height 121
click at [1437, 746] on textarea "В нас повінстю оригінальна продукція, але просто привезена не офіційно і тобто …" at bounding box center [1406, 699] width 234 height 121
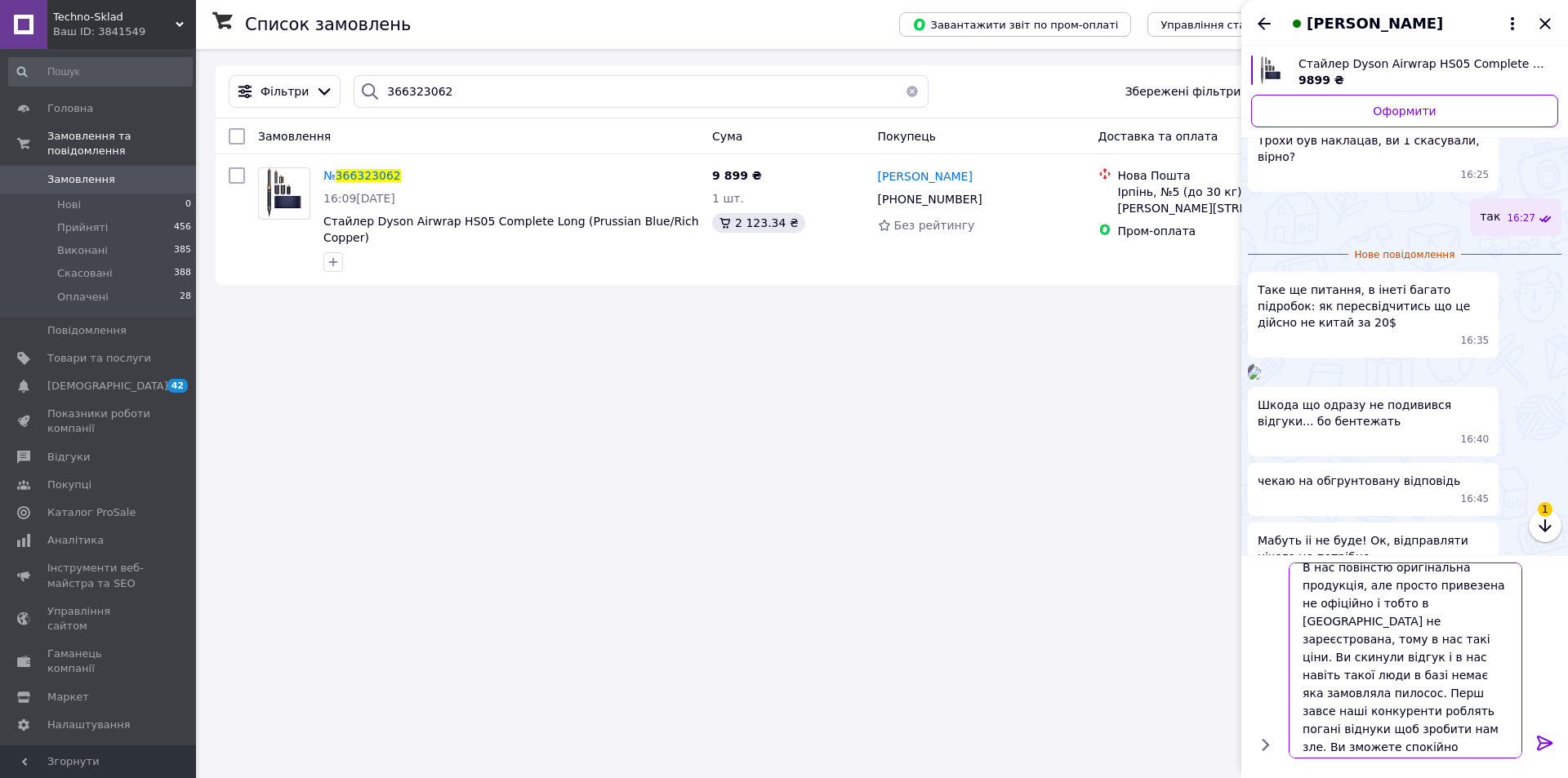
scroll to position [0, 0]
click at [1426, 665] on textarea "В нас повінстю оригінальна продукція, але просто привезена не офіційно і тобто …" at bounding box center [1406, 661] width 234 height 196
click at [1361, 687] on textarea "В нас повінстю оригінальна продукція, але просто привезена не офіційно і тобто …" at bounding box center [1406, 661] width 234 height 196
click at [1432, 745] on textarea "В нас повінстю оригінальна продукція, але просто привезена не офіційно і тобто …" at bounding box center [1406, 661] width 234 height 196
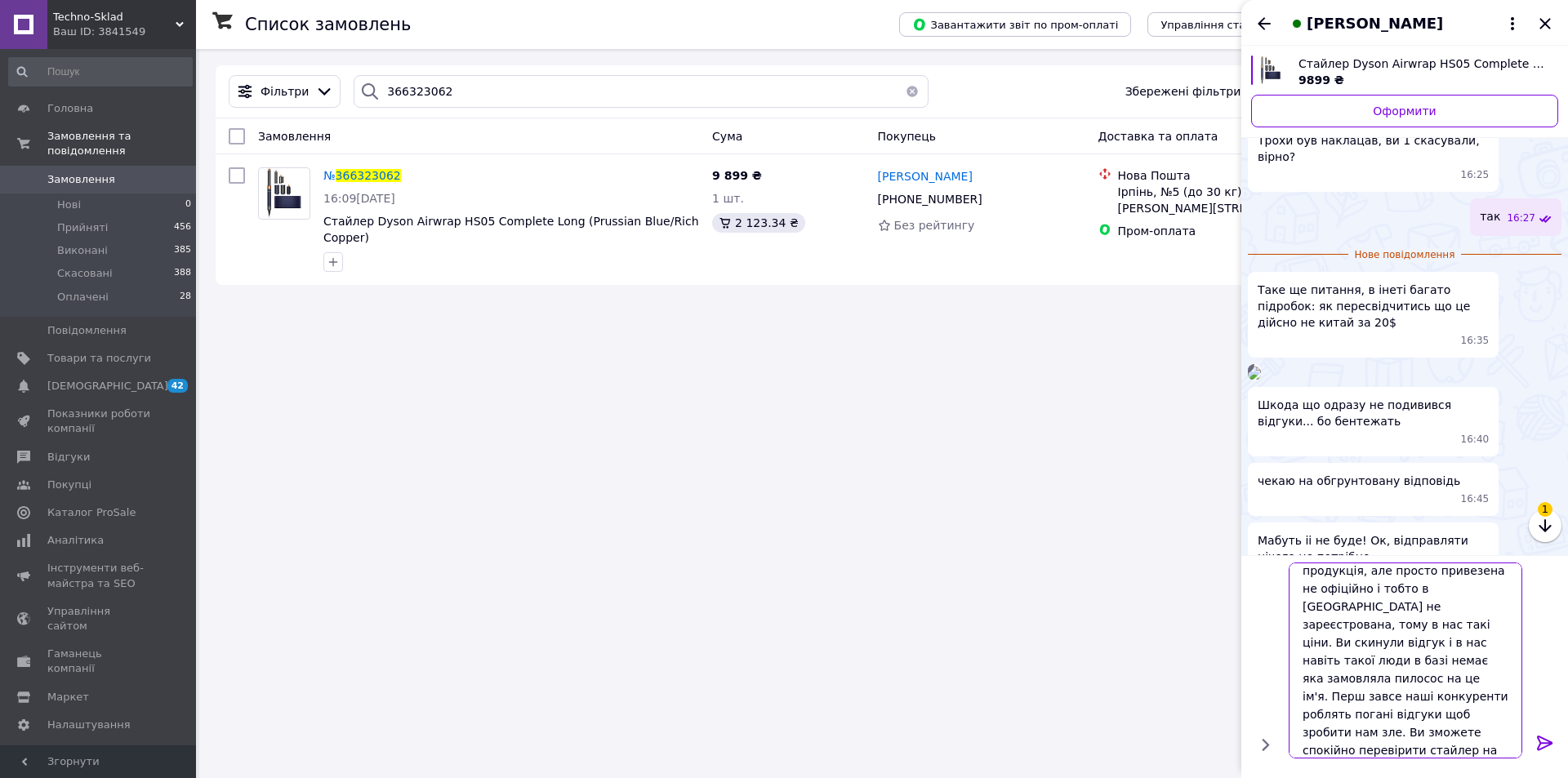
scroll to position [44, 0]
type textarea "В нас повінстю оригінальна продукція, але просто привезена не офіційно і тобто …"
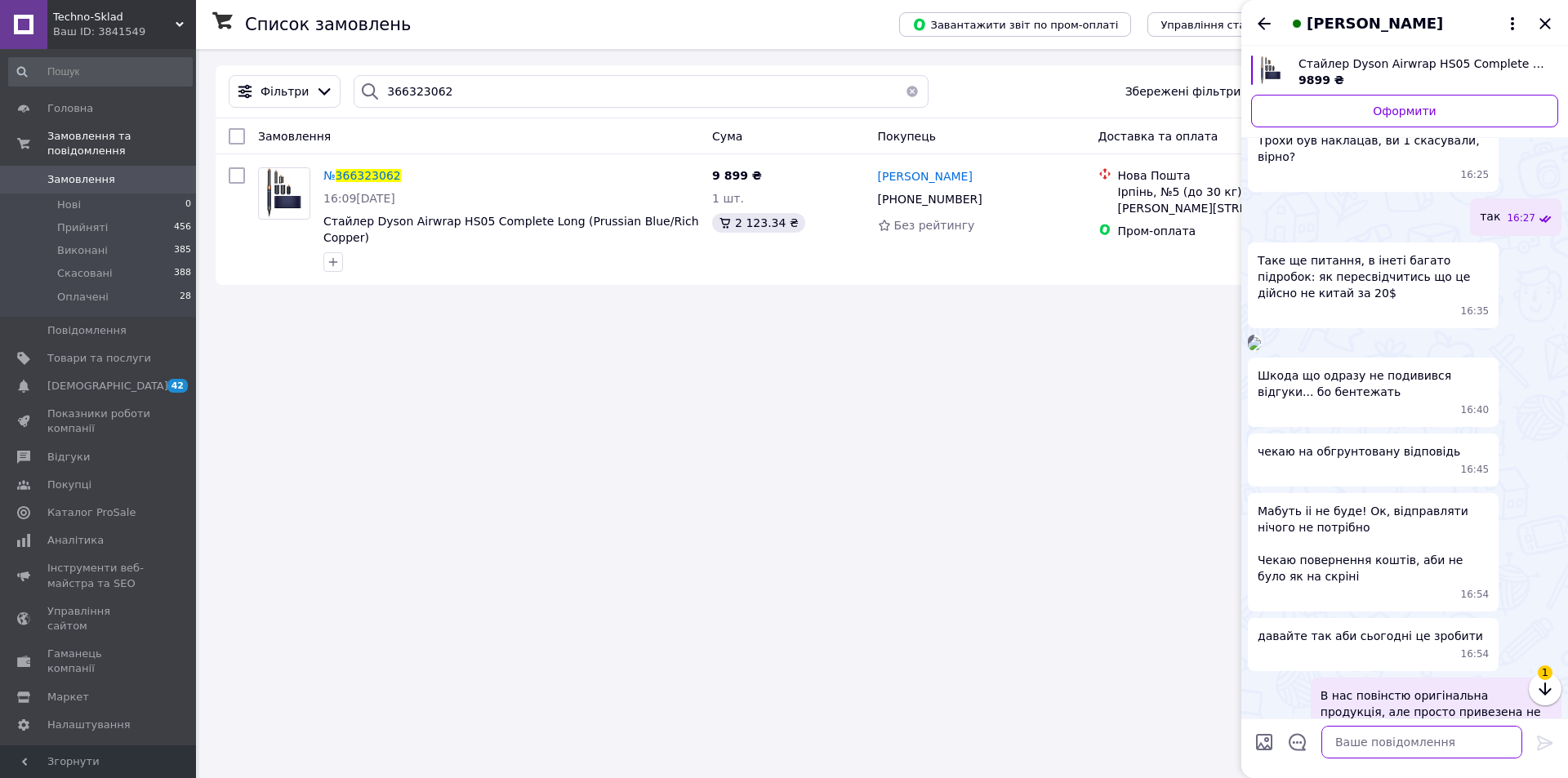
scroll to position [872, 0]
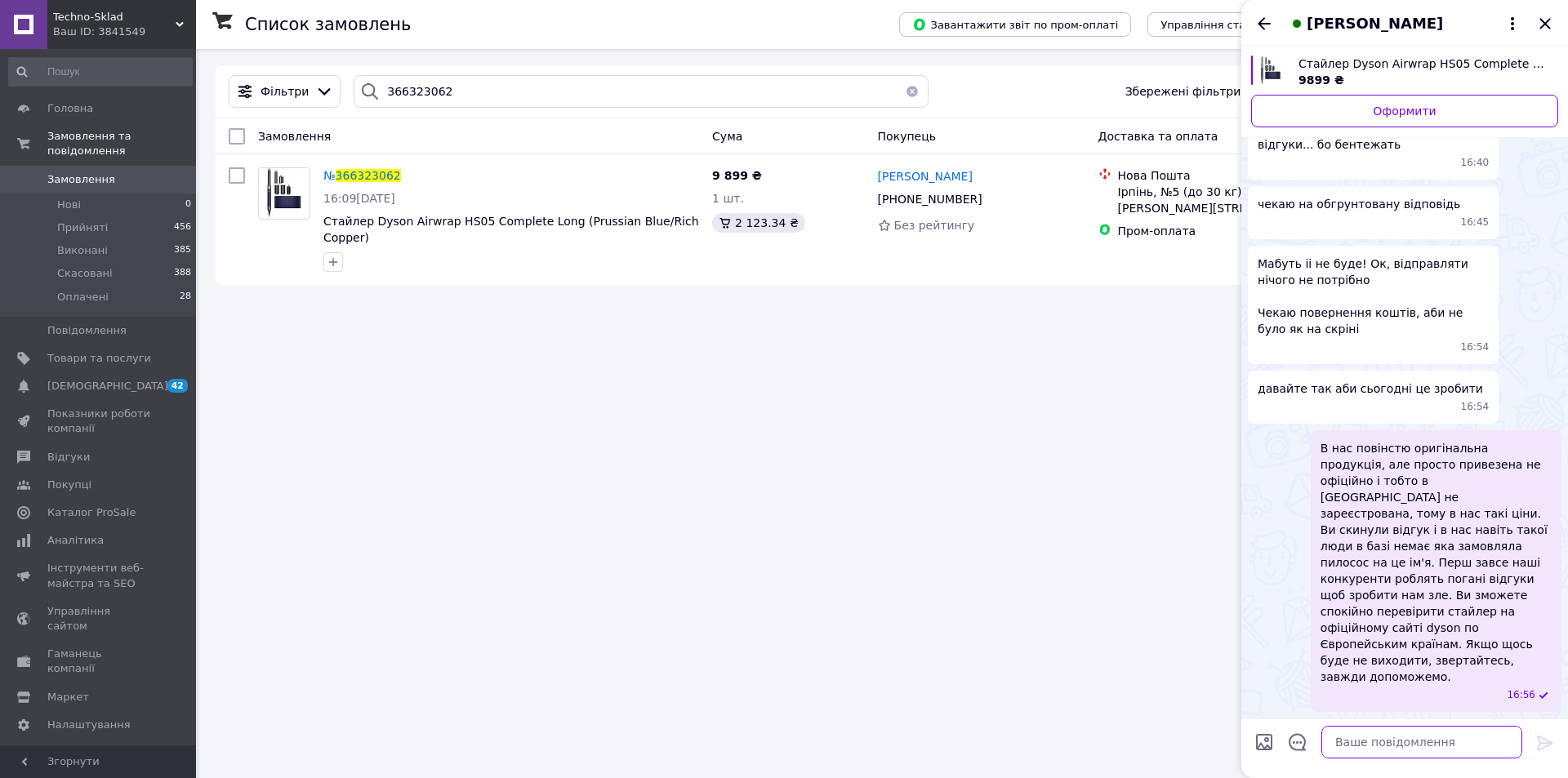
click at [1369, 747] on textarea at bounding box center [1422, 742] width 201 height 32
type textarea "Наш курьер вже забрав вашу посилку"
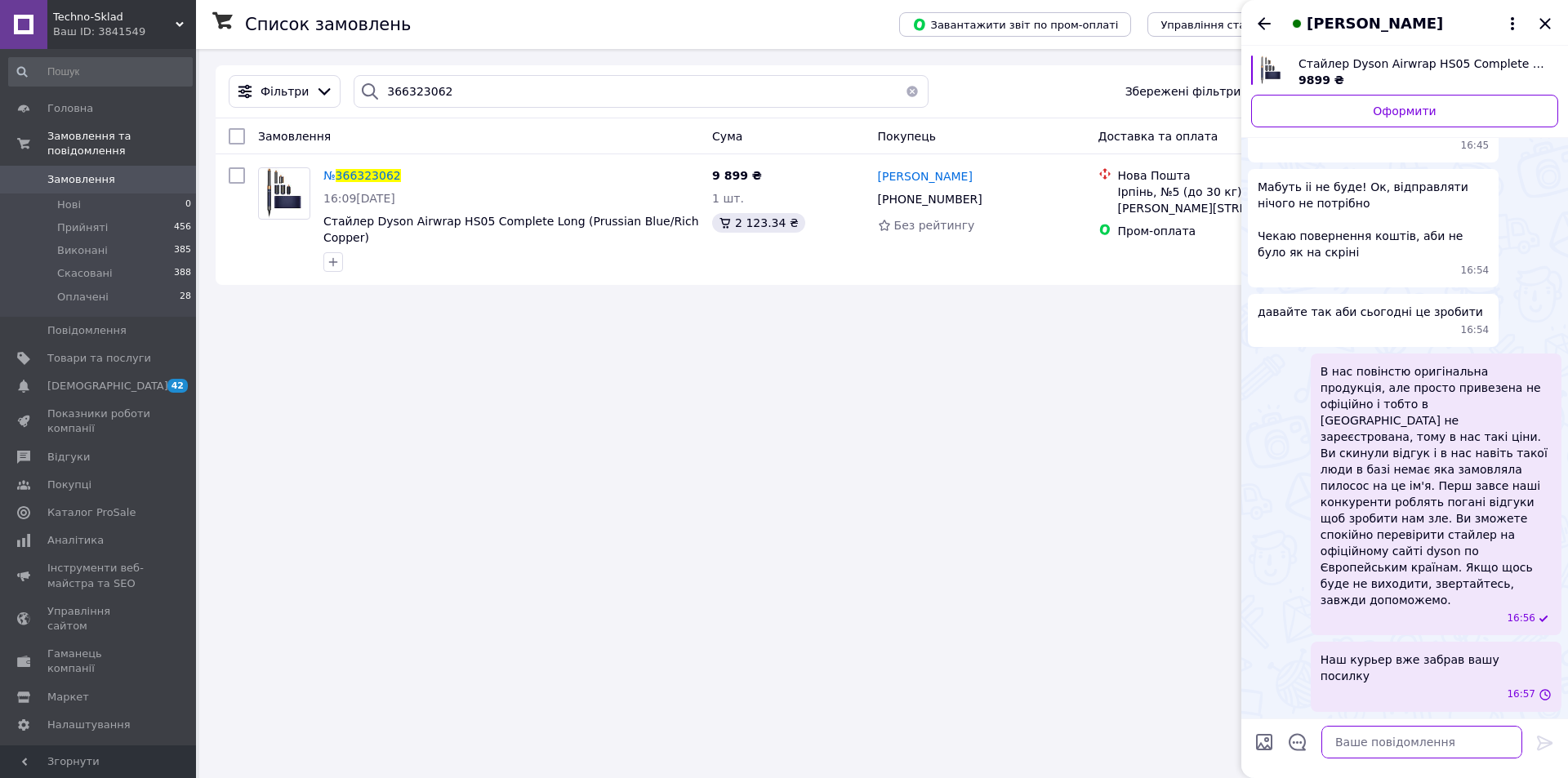
scroll to position [932, 0]
click at [1266, 22] on icon "Назад" at bounding box center [1264, 23] width 20 height 20
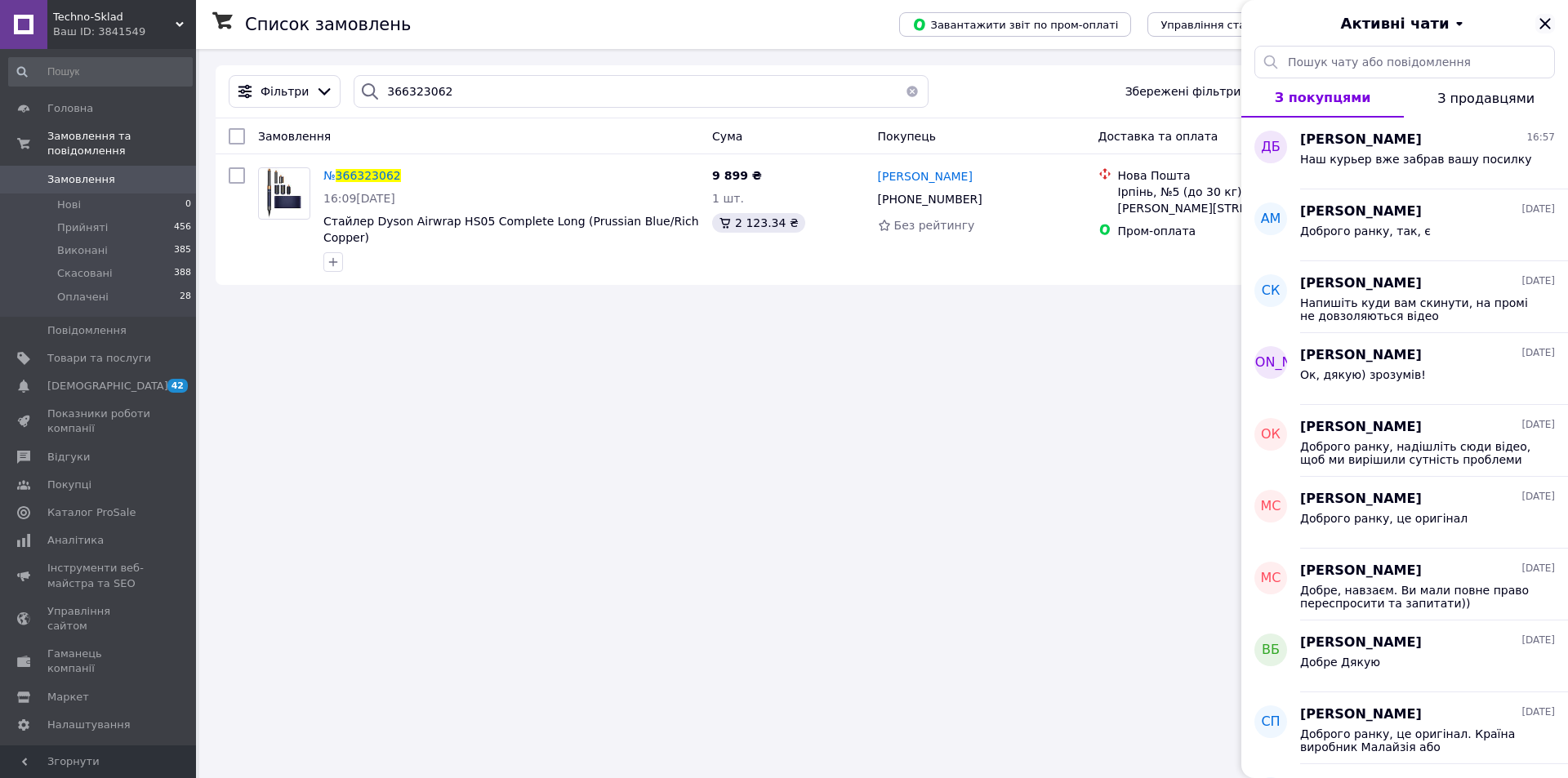
click at [1541, 28] on icon "Закрити" at bounding box center [1545, 23] width 10 height 10
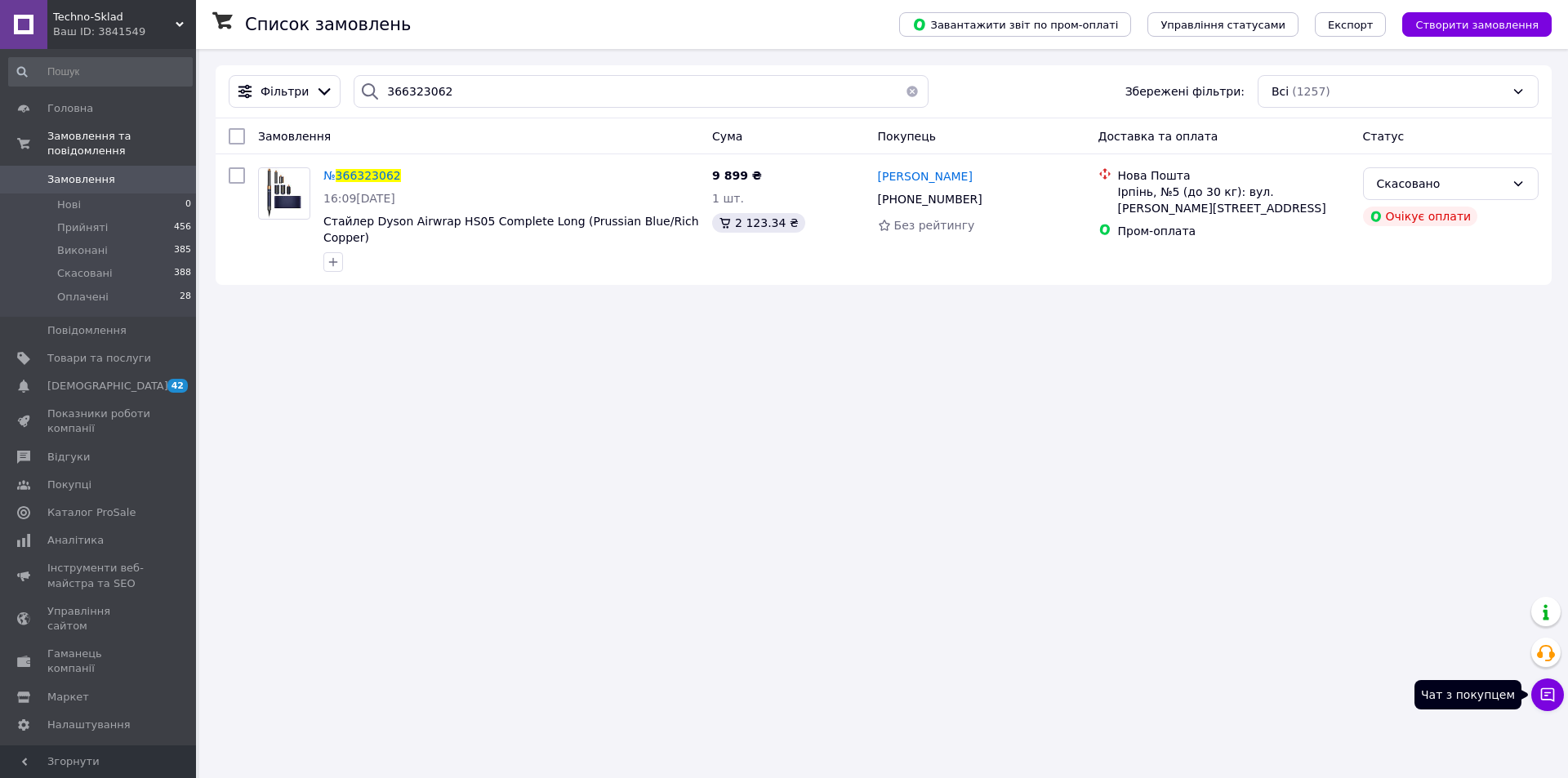
click at [1548, 700] on icon at bounding box center [1548, 695] width 14 height 14
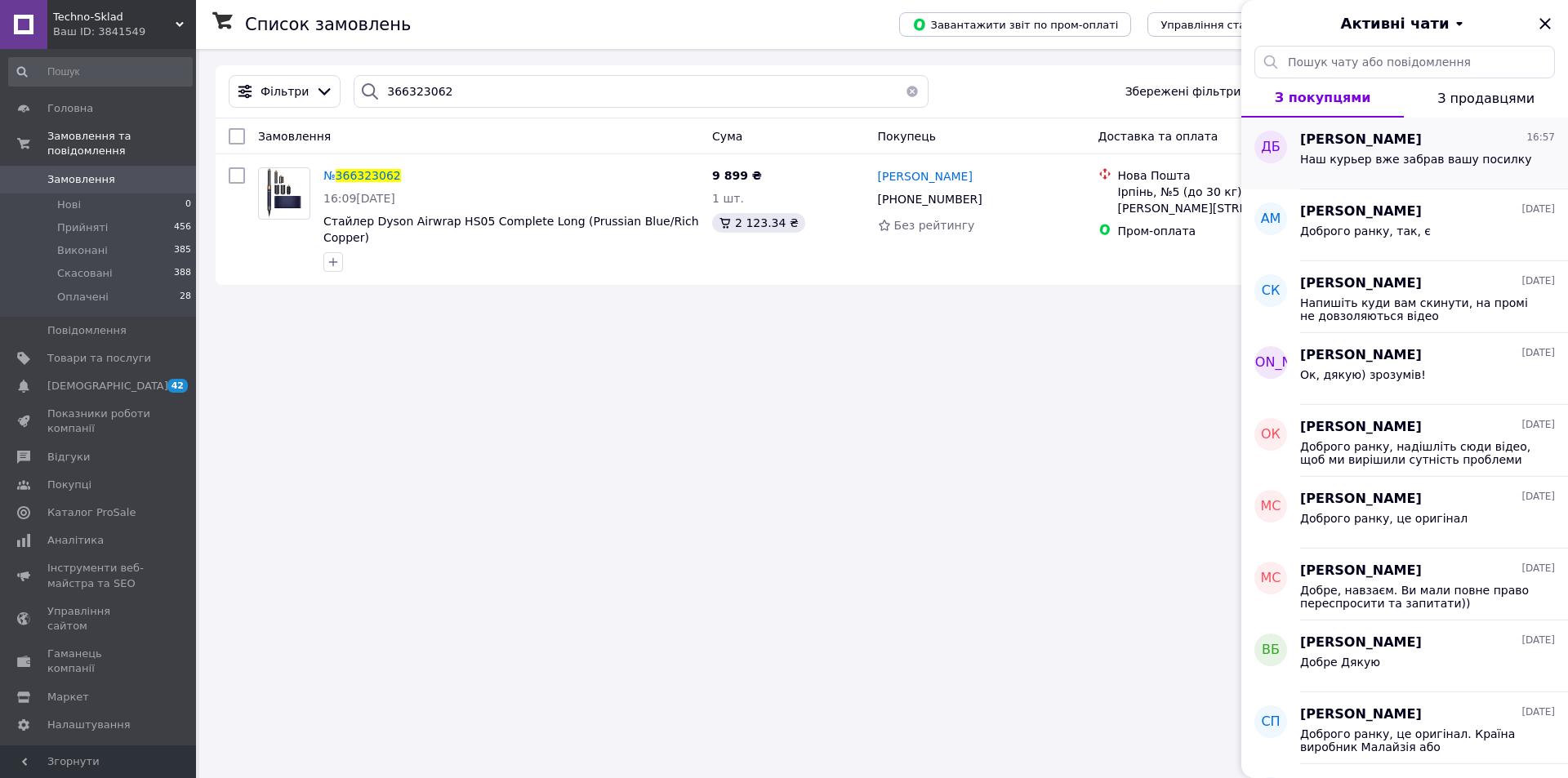
click at [1359, 143] on span "[PERSON_NAME]" at bounding box center [1361, 140] width 122 height 19
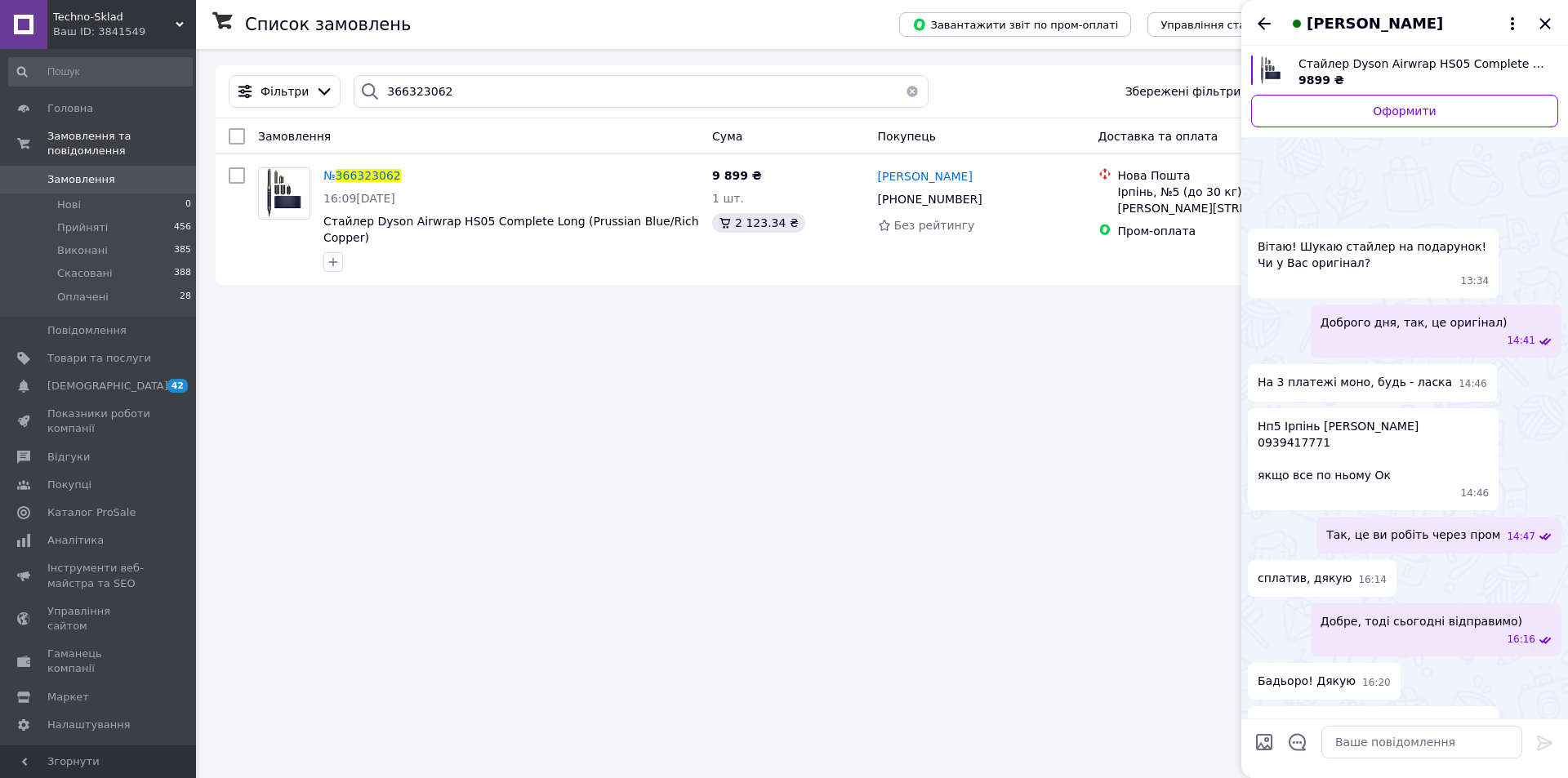
scroll to position [972, 0]
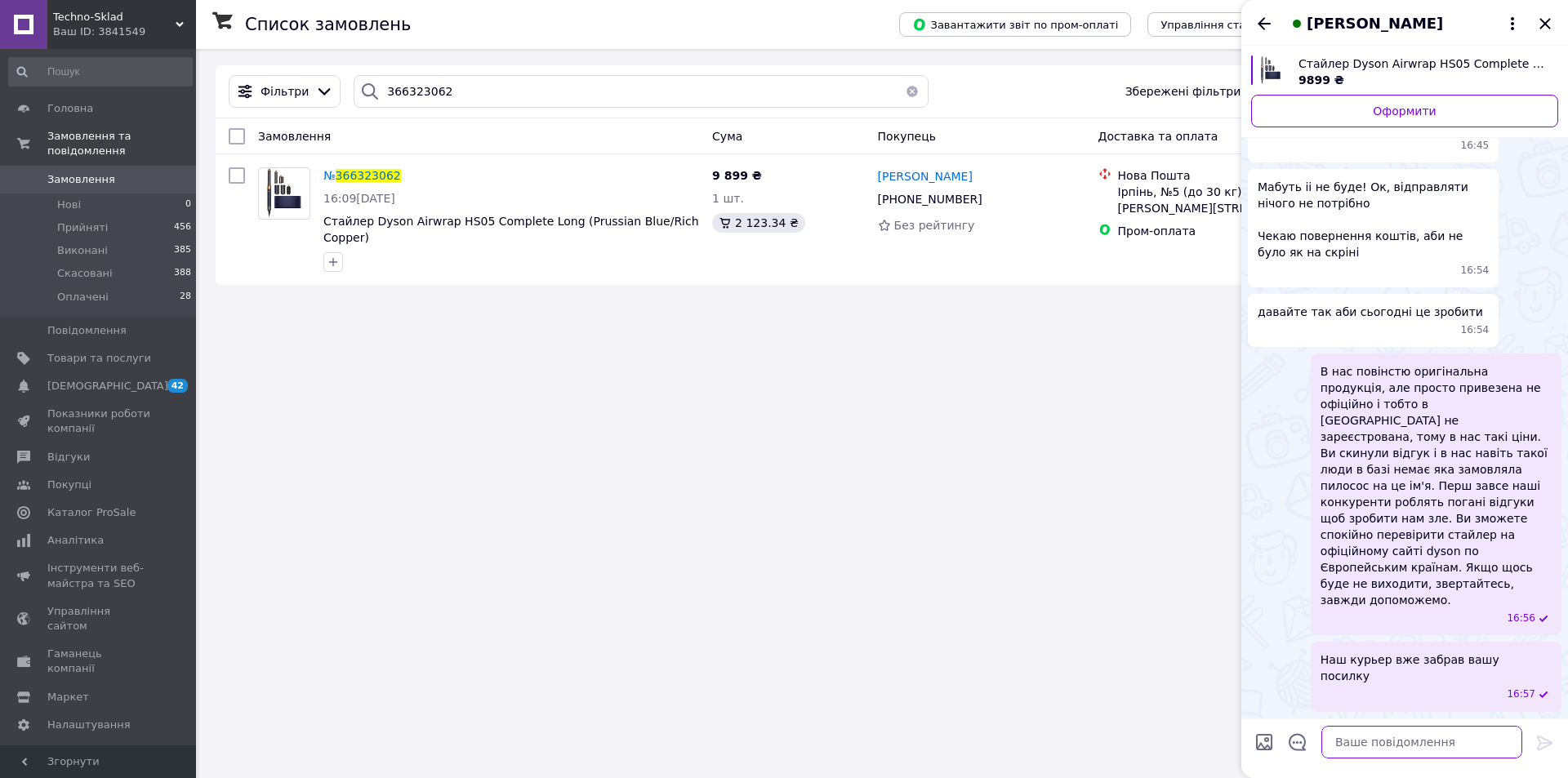
click at [1376, 748] on textarea at bounding box center [1422, 742] width 201 height 32
click at [1400, 741] on textarea "Також в нас є свій магазин" at bounding box center [1406, 742] width 234 height 32
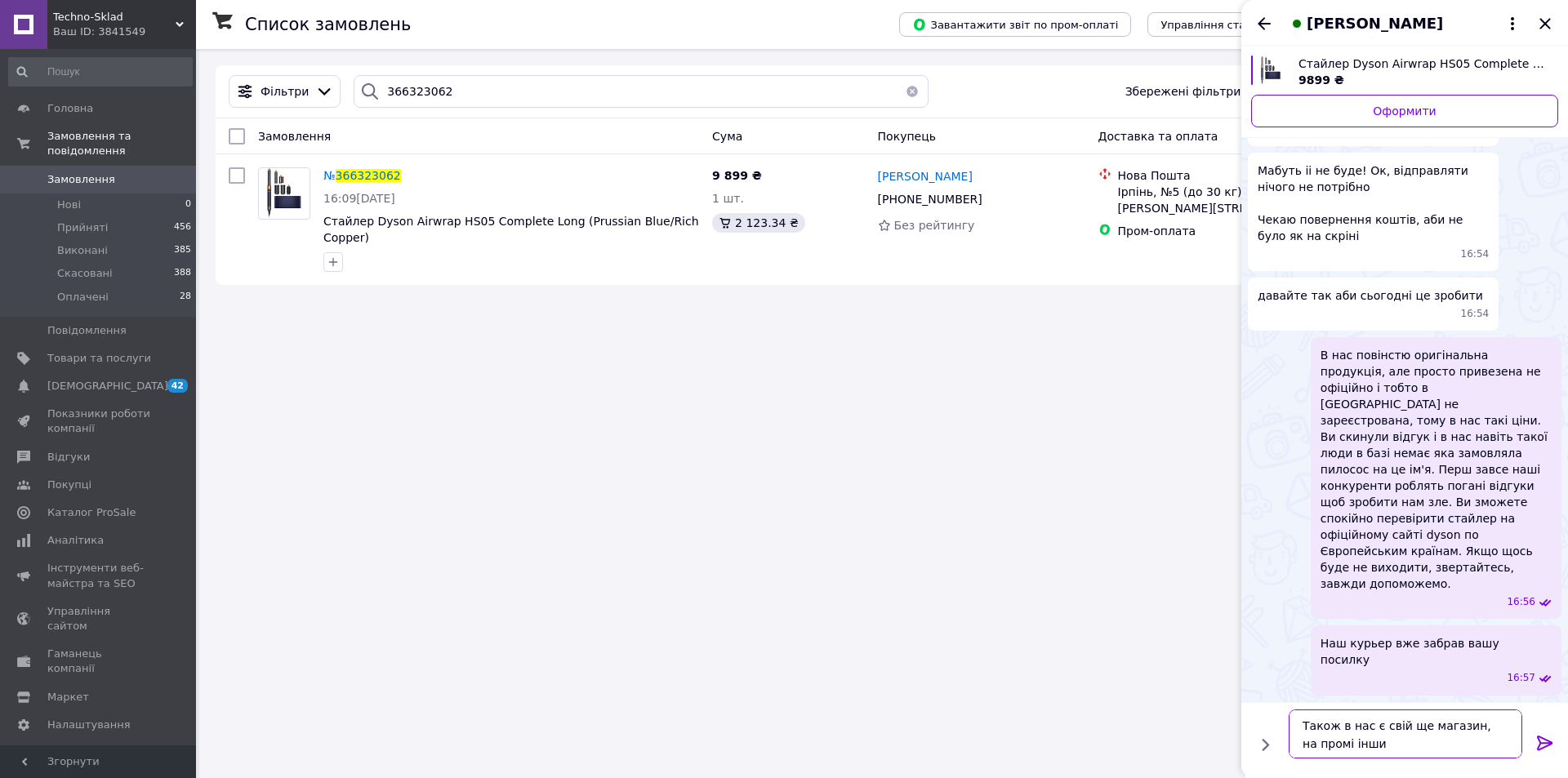
type textarea "Також в нас є свій ще магазин, на промі інший"
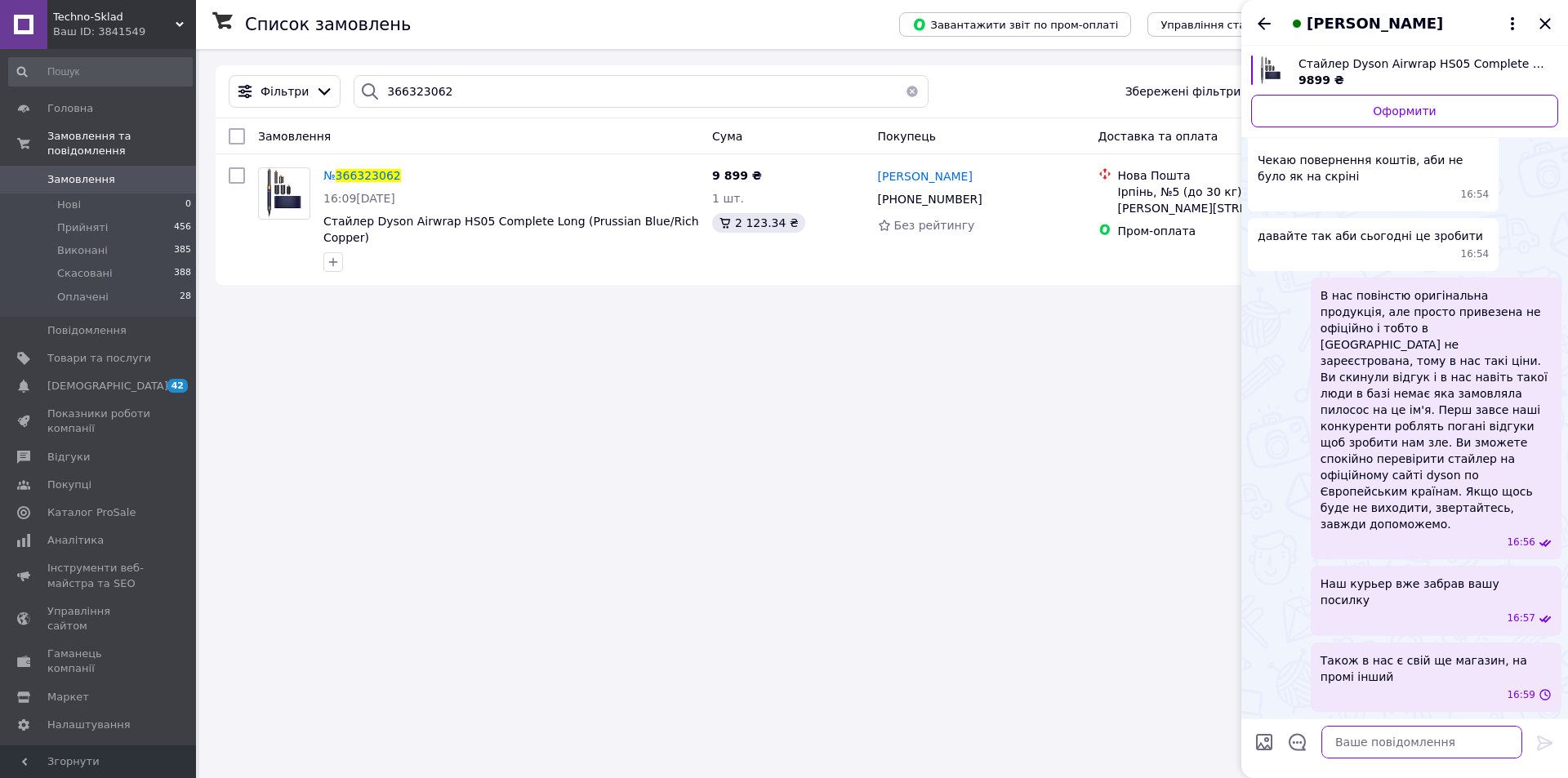
scroll to position [1008, 0]
paste textarea "[URL][DOMAIN_NAME]"
type textarea "Ось посилання: [URL][DOMAIN_NAME]"
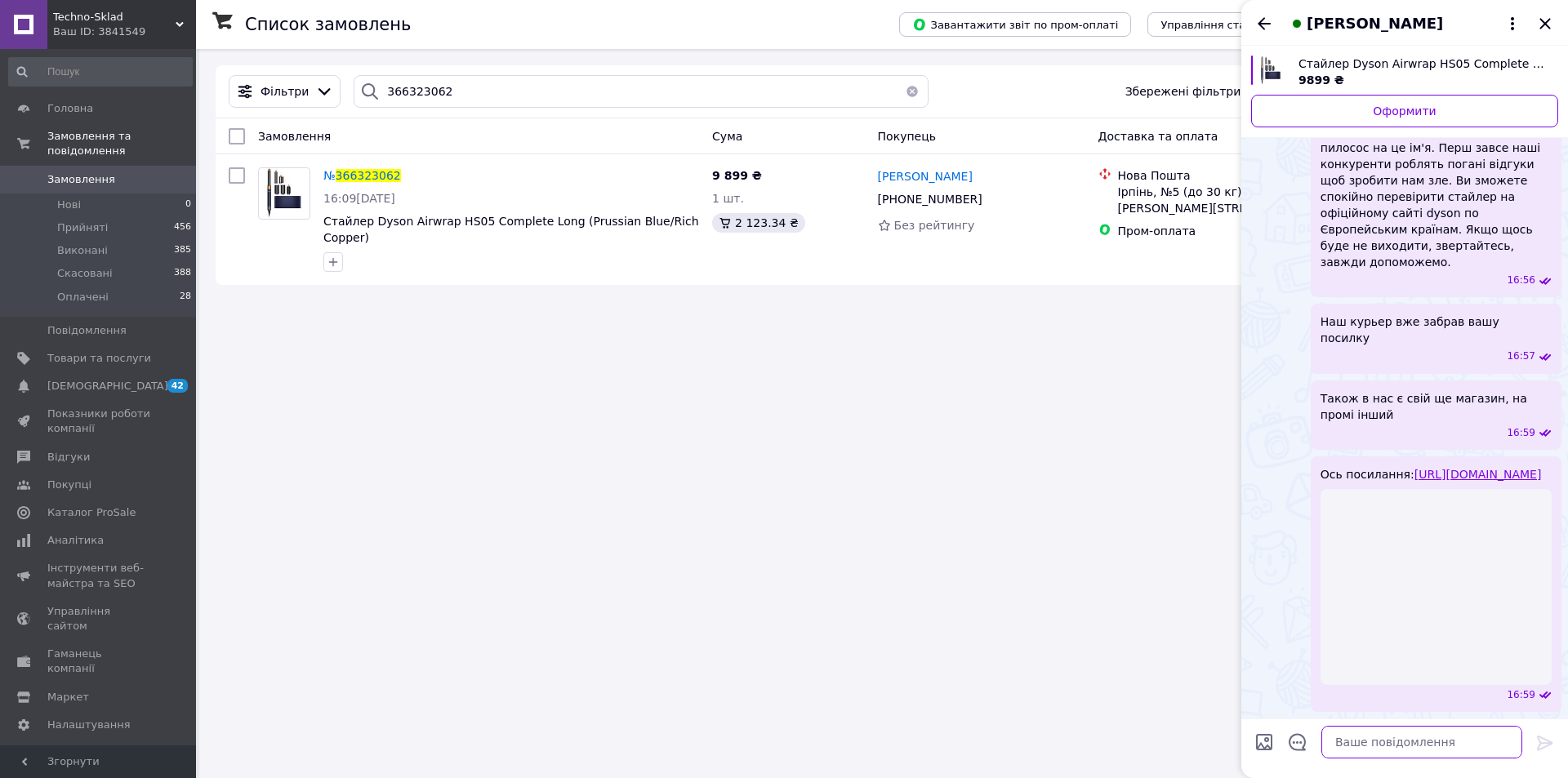
scroll to position [1123, 0]
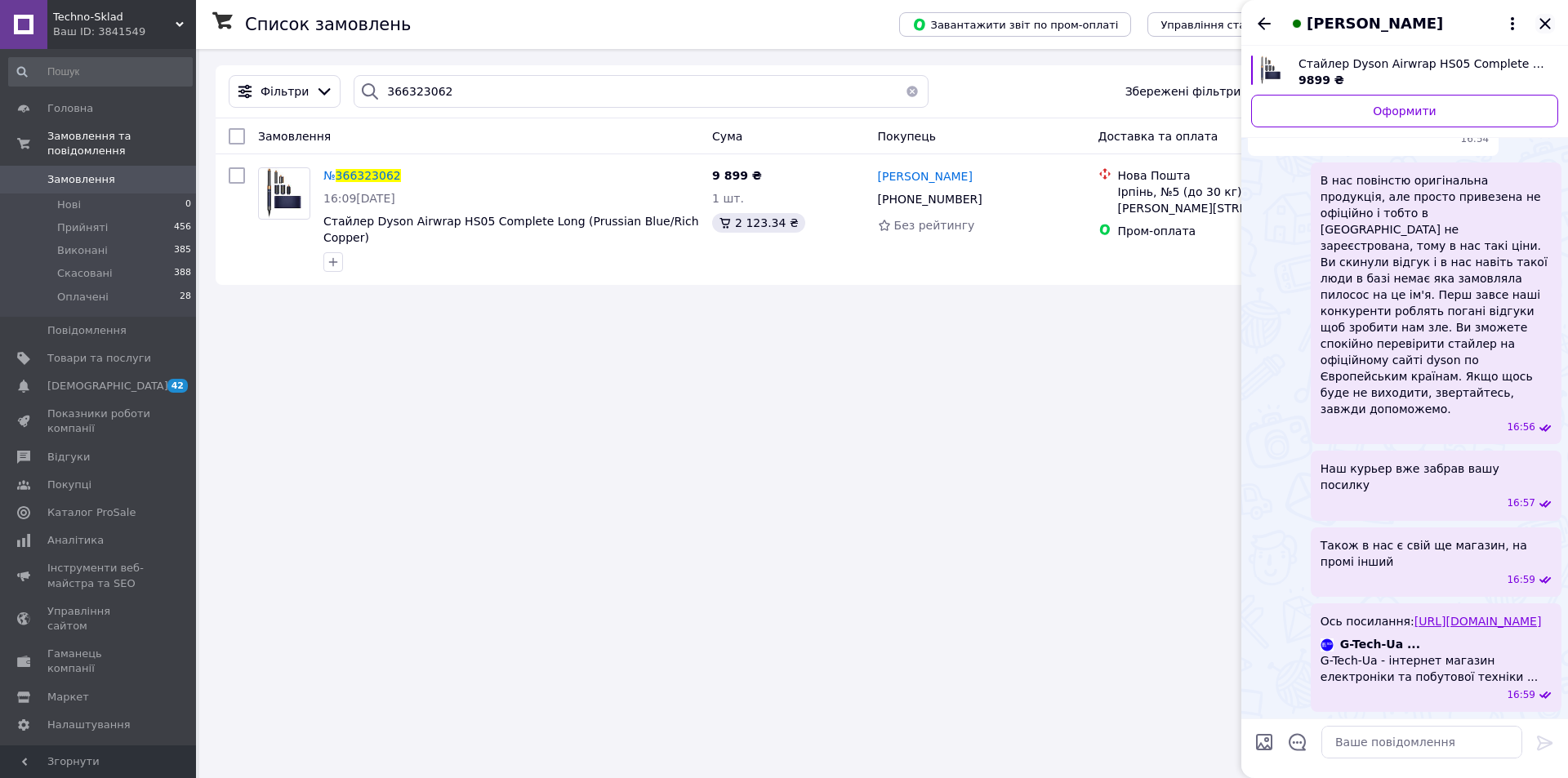
click at [1545, 27] on icon "Закрити" at bounding box center [1545, 23] width 20 height 20
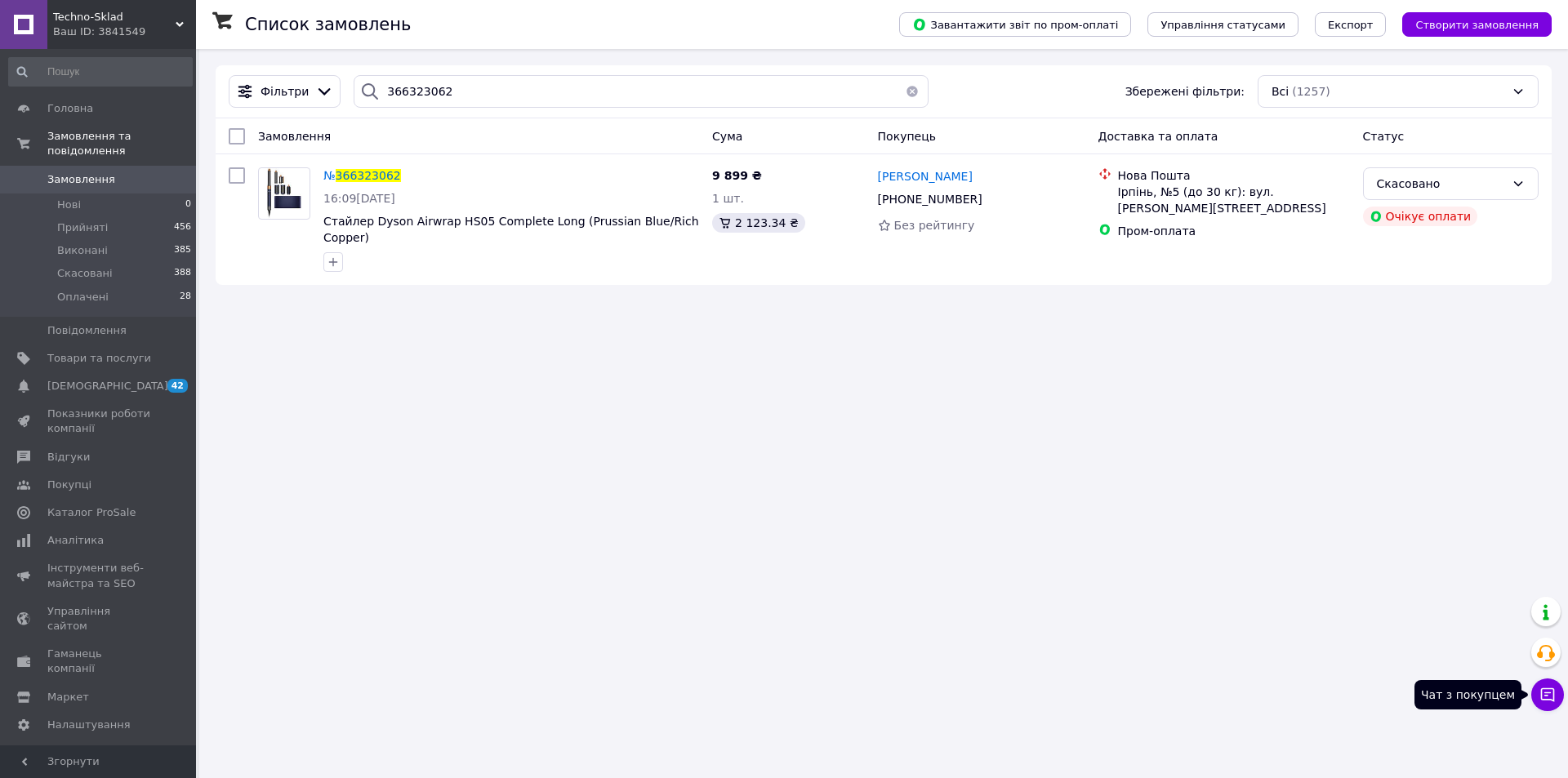
click at [1533, 690] on button "Чат з покупцем" at bounding box center [1548, 695] width 32 height 32
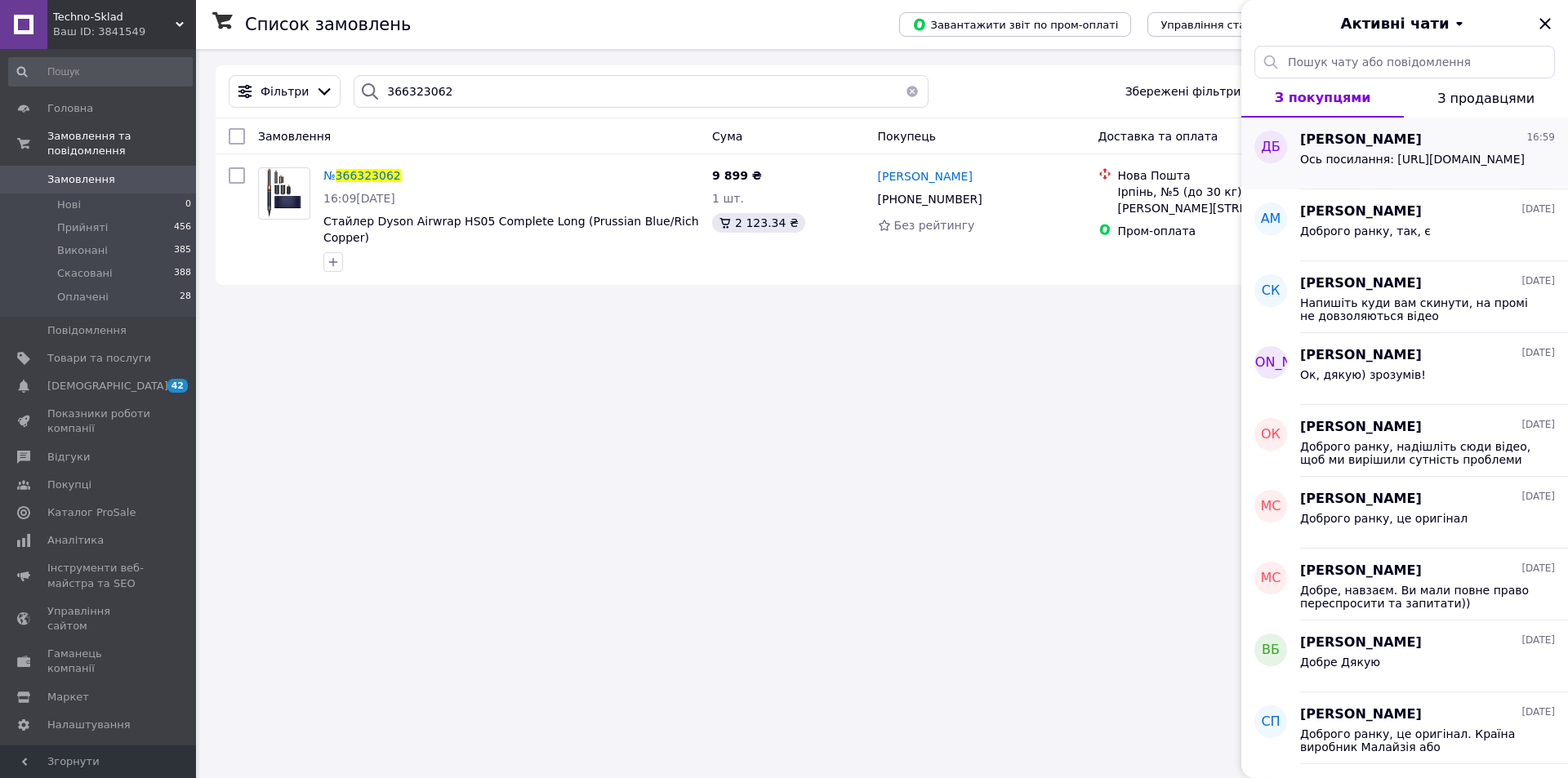
click at [1350, 138] on span "[PERSON_NAME]" at bounding box center [1361, 140] width 122 height 19
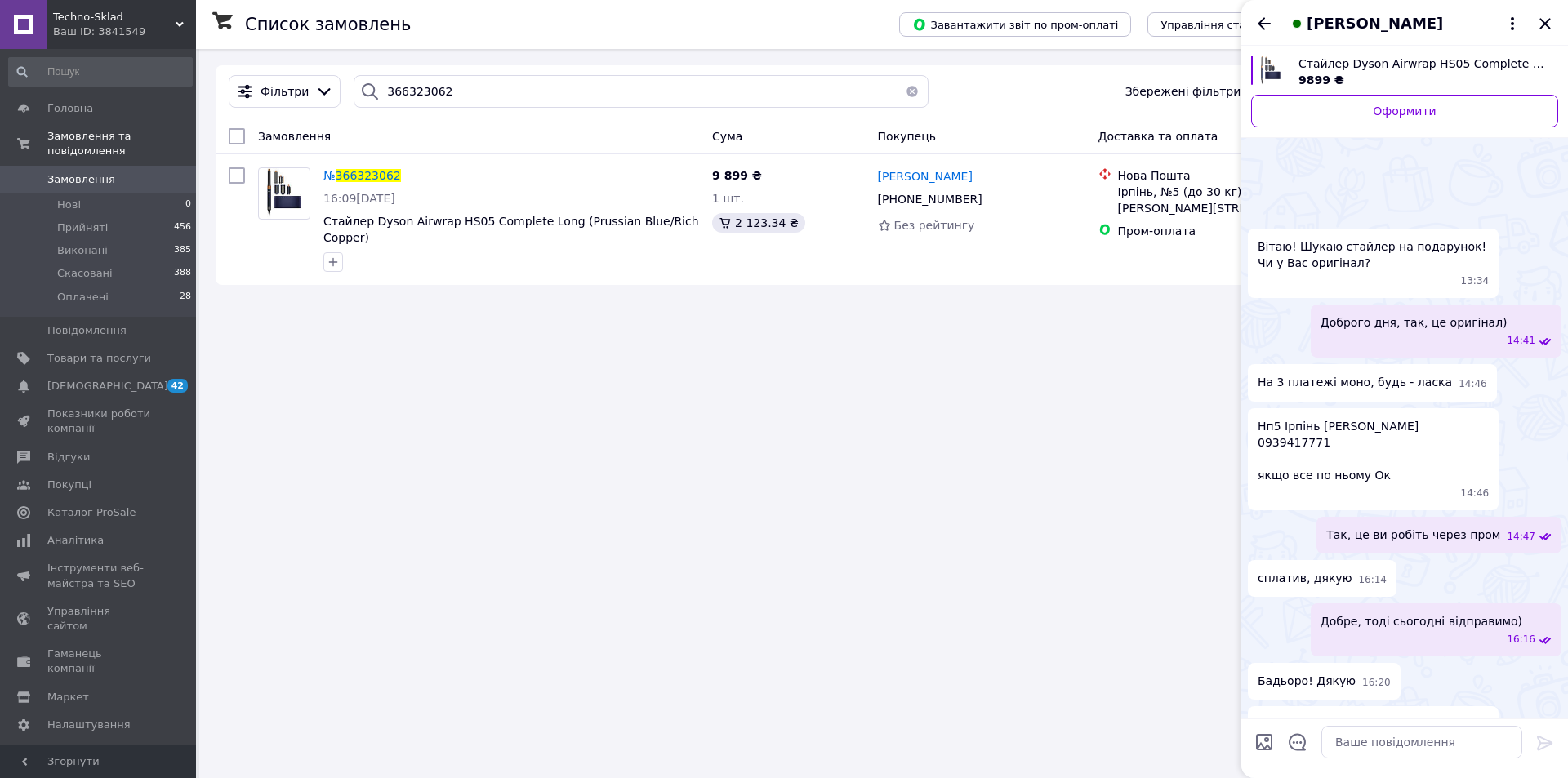
scroll to position [1164, 0]
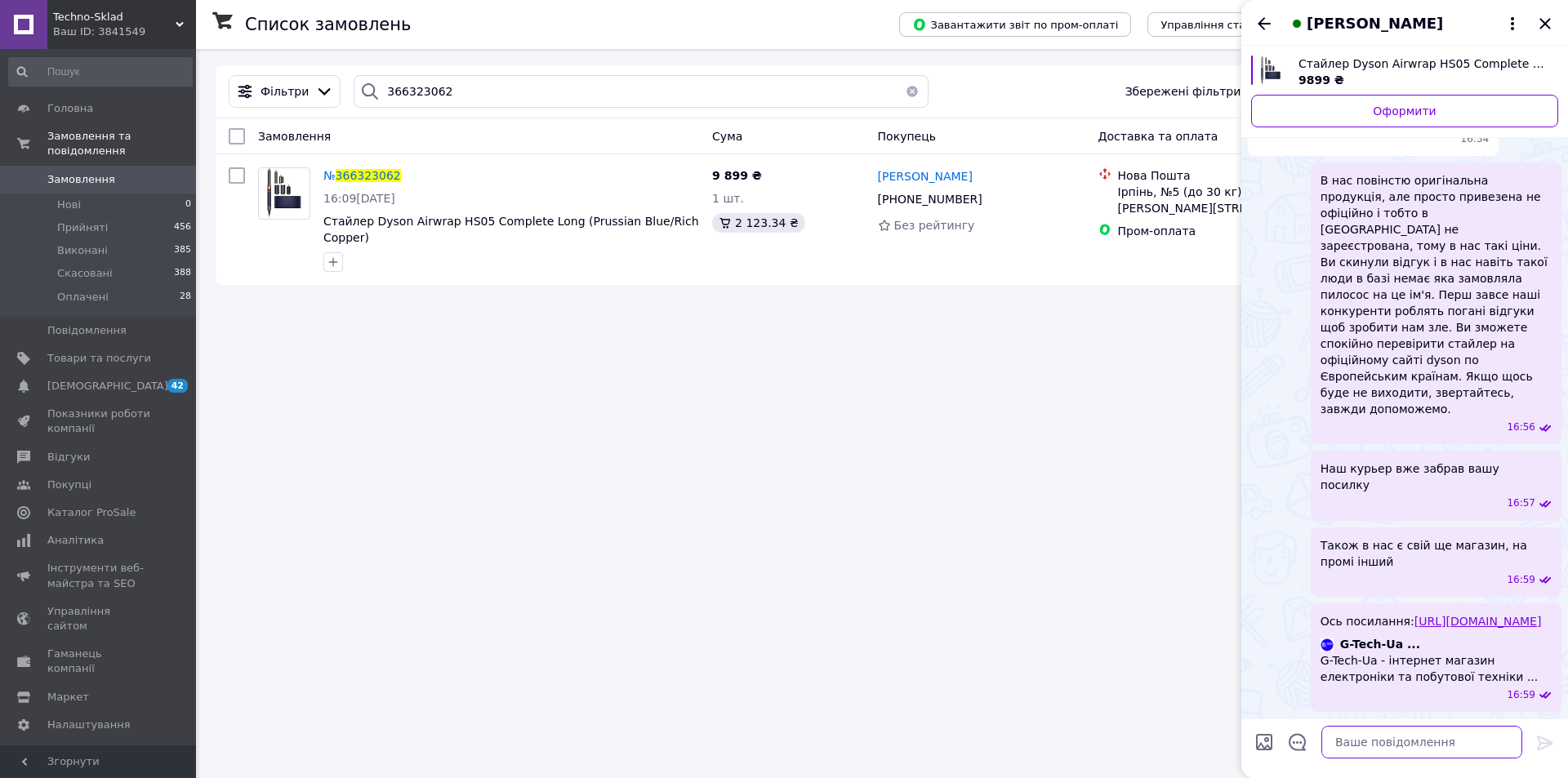
click at [1410, 740] on textarea at bounding box center [1422, 742] width 201 height 32
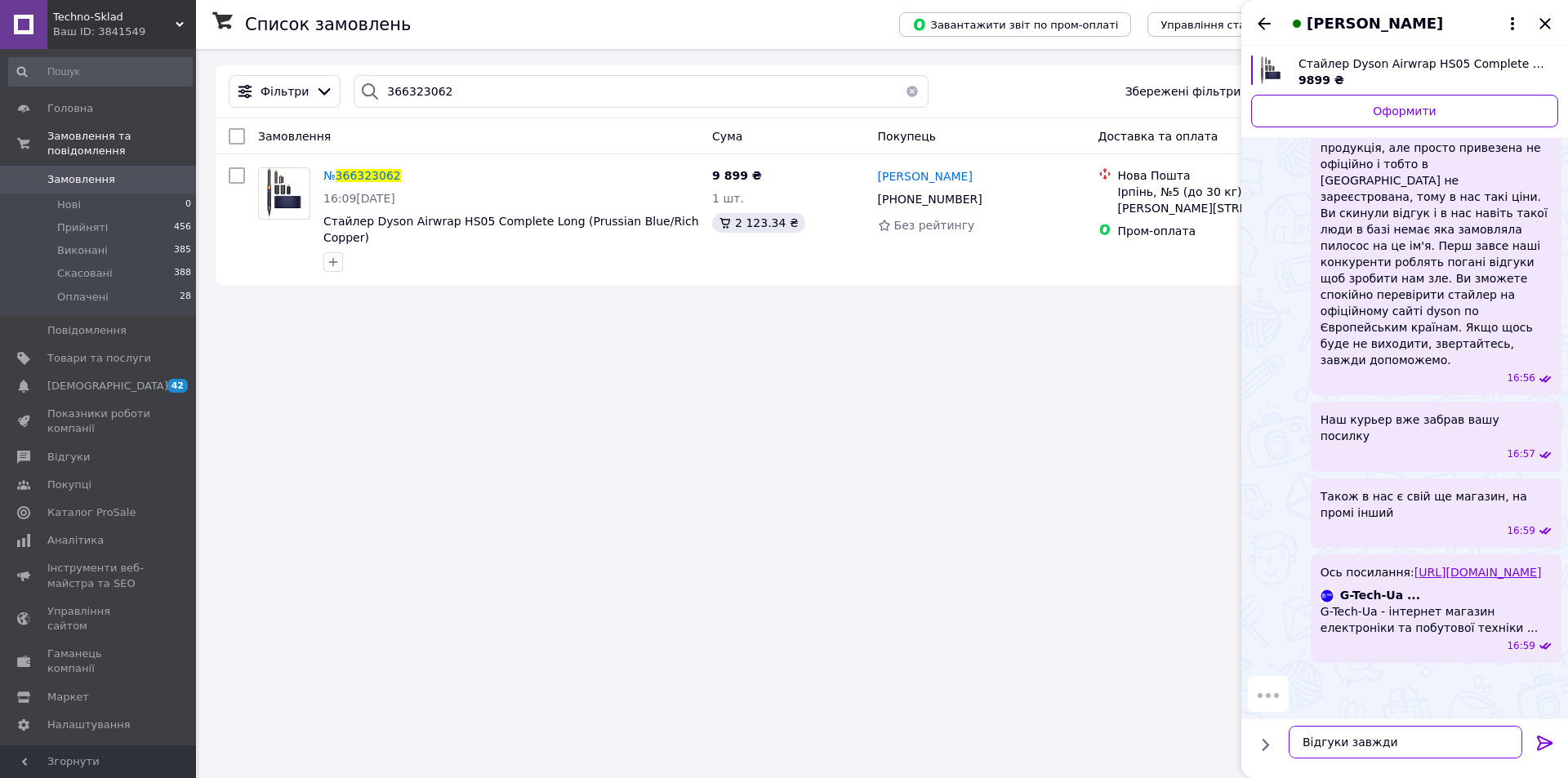
type textarea "Відгуки завжди"
type textarea "якщо ви"
click at [1259, 28] on icon "Назад" at bounding box center [1264, 23] width 20 height 20
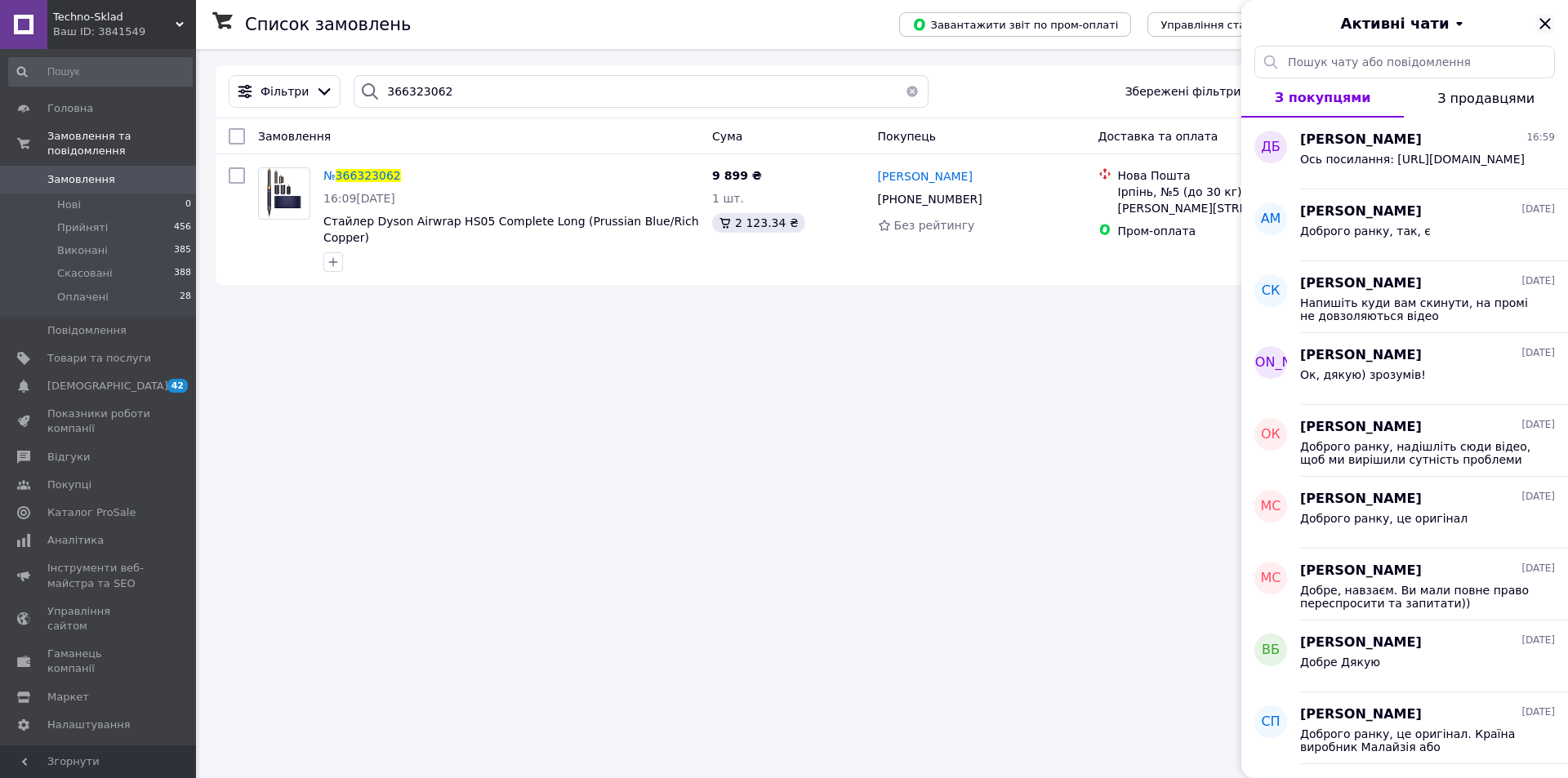
click at [1542, 22] on icon "Закрити" at bounding box center [1545, 23] width 20 height 20
